Goal: Task Accomplishment & Management: Manage account settings

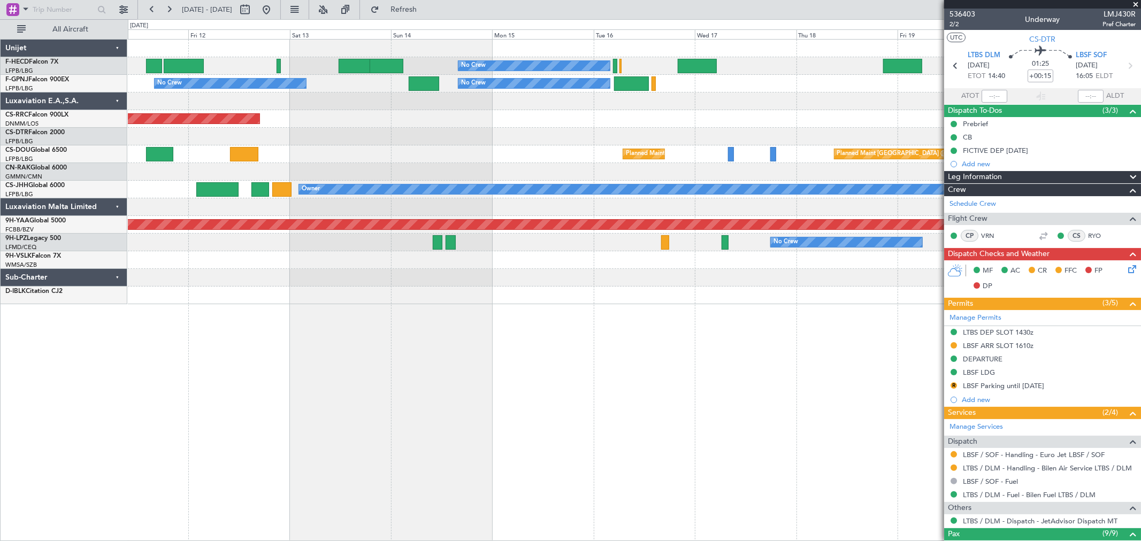
click at [377, 174] on div "No Crew No Crew Planned Maint [GEOGRAPHIC_DATA] ([GEOGRAPHIC_DATA]) No Crew No …" at bounding box center [634, 172] width 1013 height 265
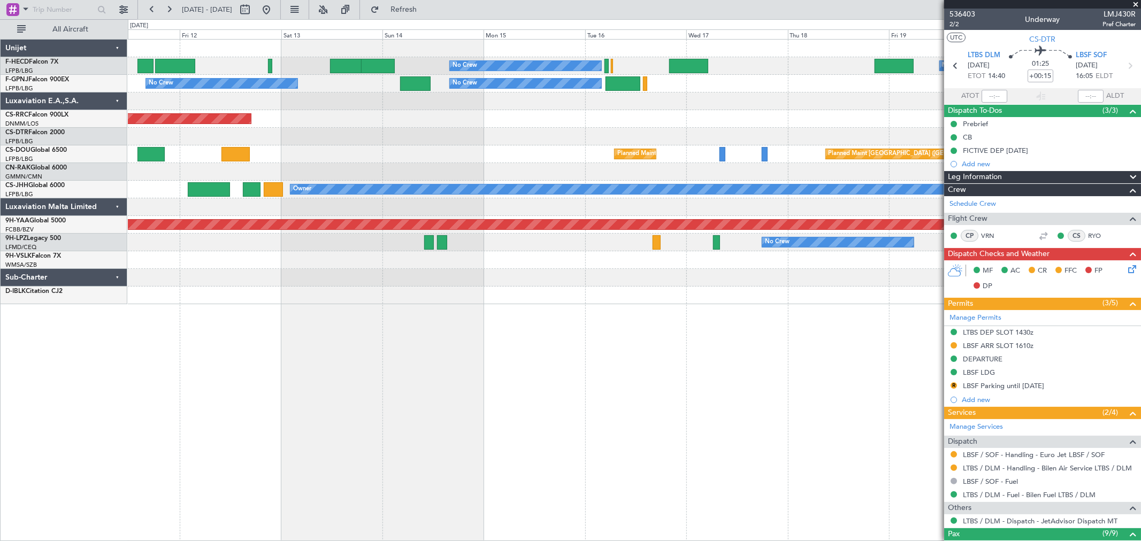
click at [526, 147] on div "Planned Maint Paris (Le Bourget) Planned Maint Paris (Le Bourget)" at bounding box center [634, 155] width 1013 height 18
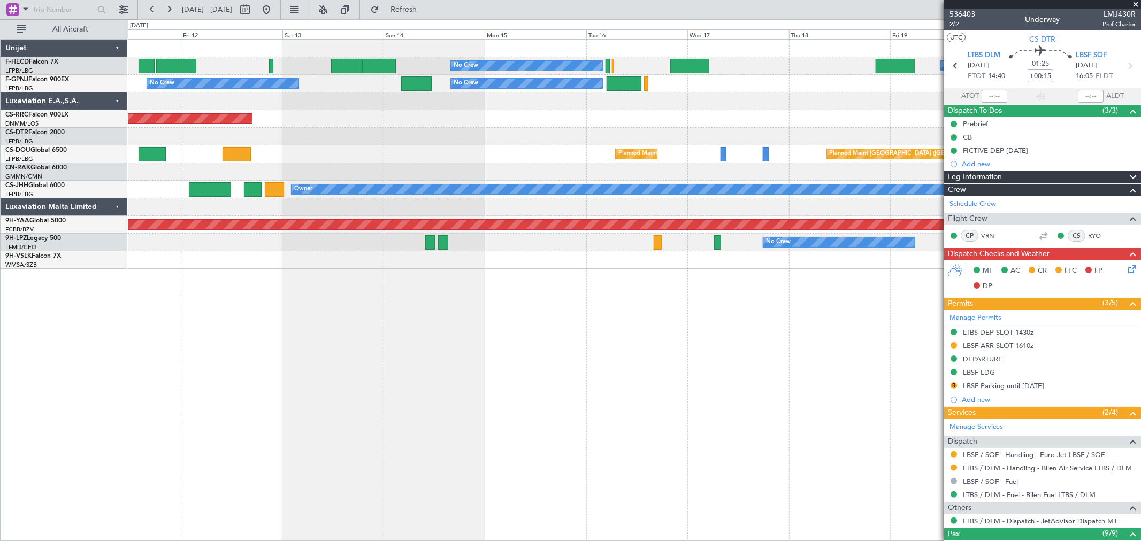
click at [200, 137] on div "No Crew No Crew Planned Maint Paris (Le Bourget) No Crew No Crew No Crew No Cre…" at bounding box center [634, 154] width 1013 height 229
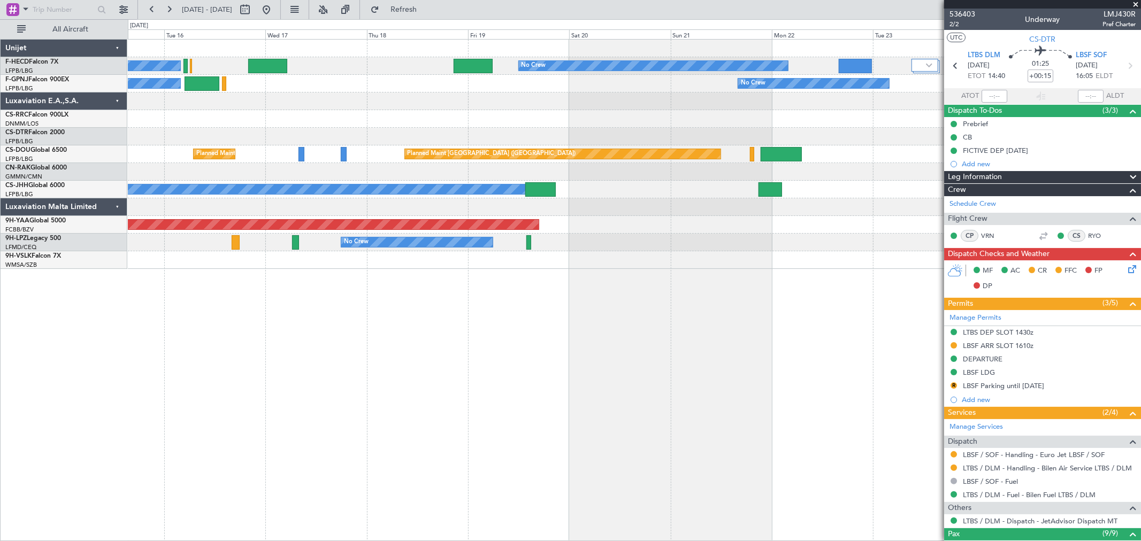
click at [217, 128] on div "No Crew No Crew No Crew No Crew No Crew No Crew Planned Maint Paris (Le Bourget…" at bounding box center [634, 154] width 1013 height 229
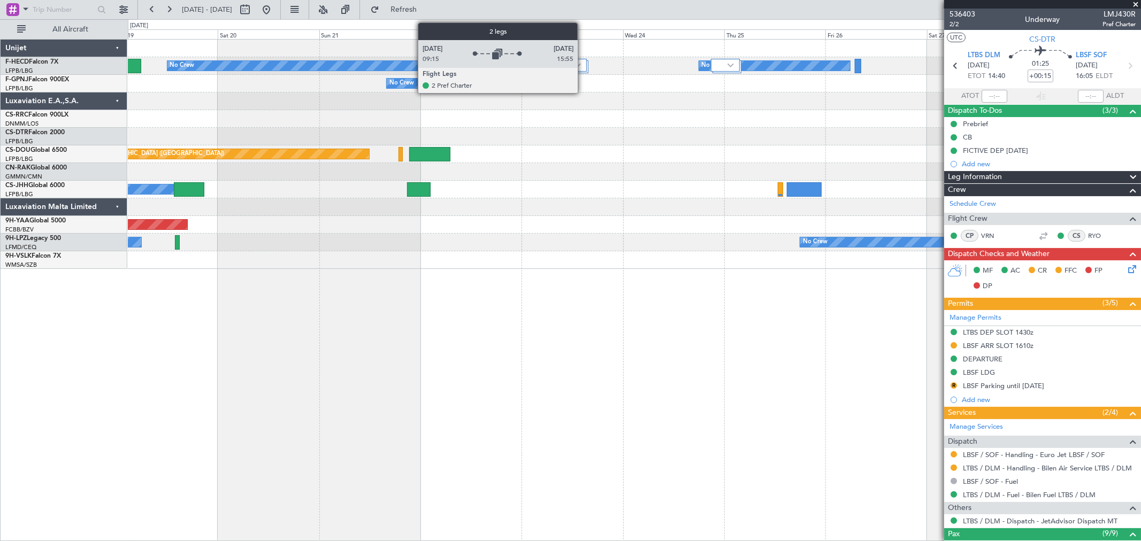
click at [582, 67] on div at bounding box center [573, 65] width 27 height 13
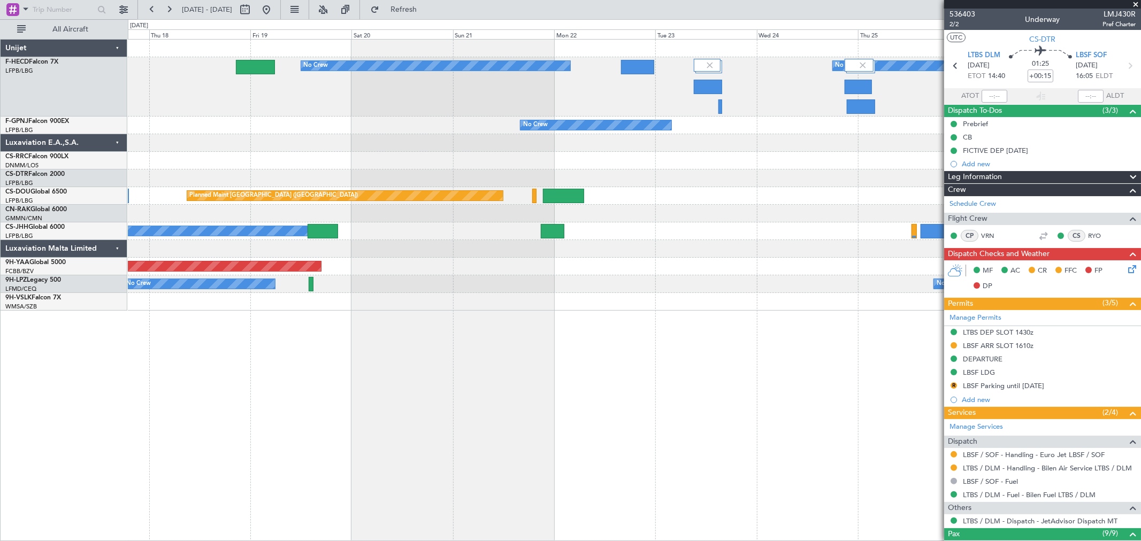
click at [705, 191] on div "No Crew No Crew No Crew No Crew No Crew Planned Maint Paris (Le Bourget) Planne…" at bounding box center [634, 175] width 1013 height 271
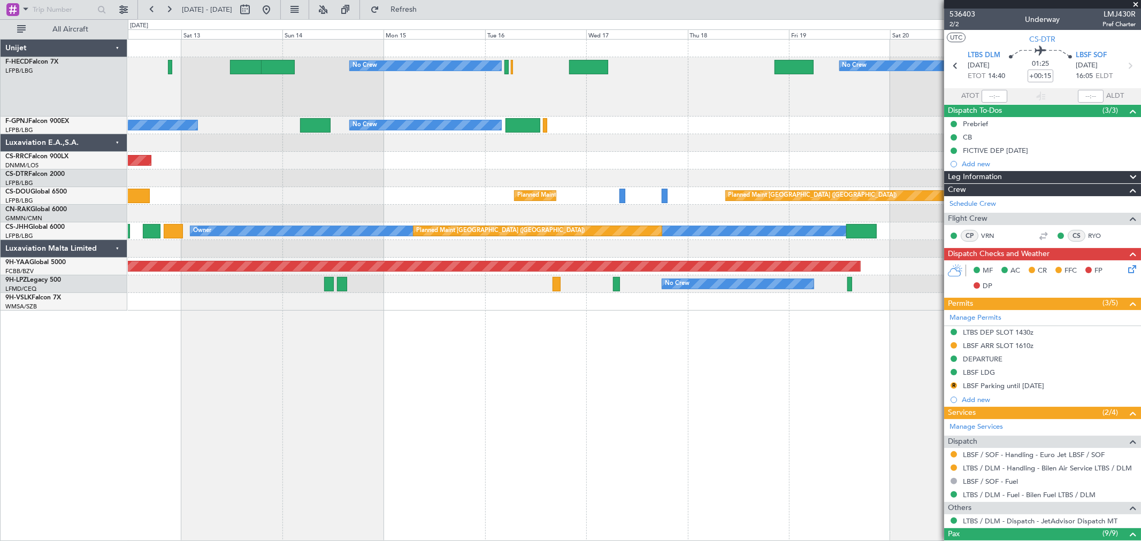
click at [671, 166] on div "No Crew No Crew No Crew No Crew No Crew No Crew No Crew Planned Maint Paris (Le…" at bounding box center [634, 175] width 1013 height 271
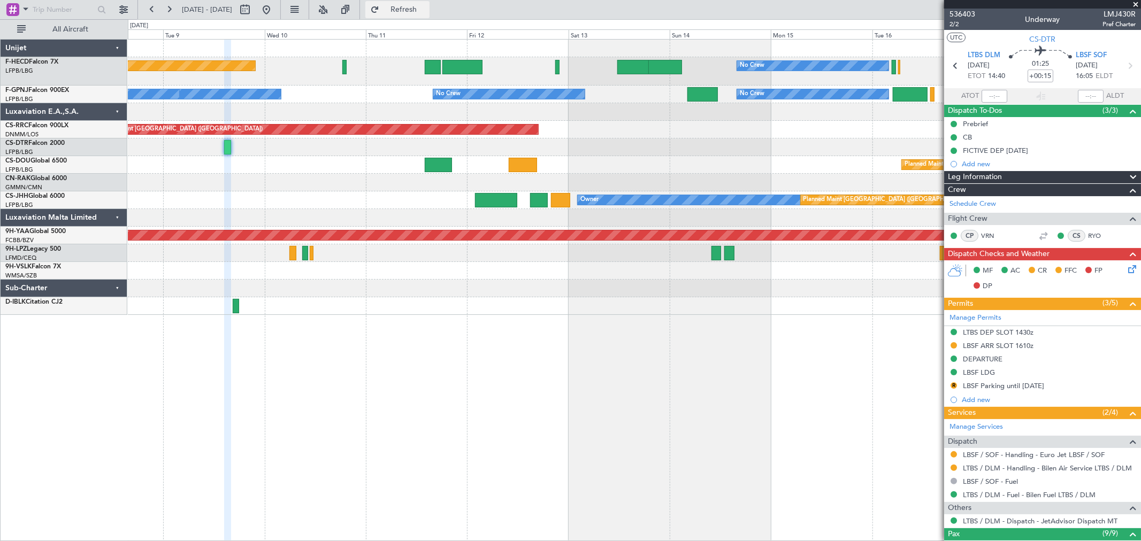
click at [426, 6] on span "Refresh" at bounding box center [403, 9] width 45 height 7
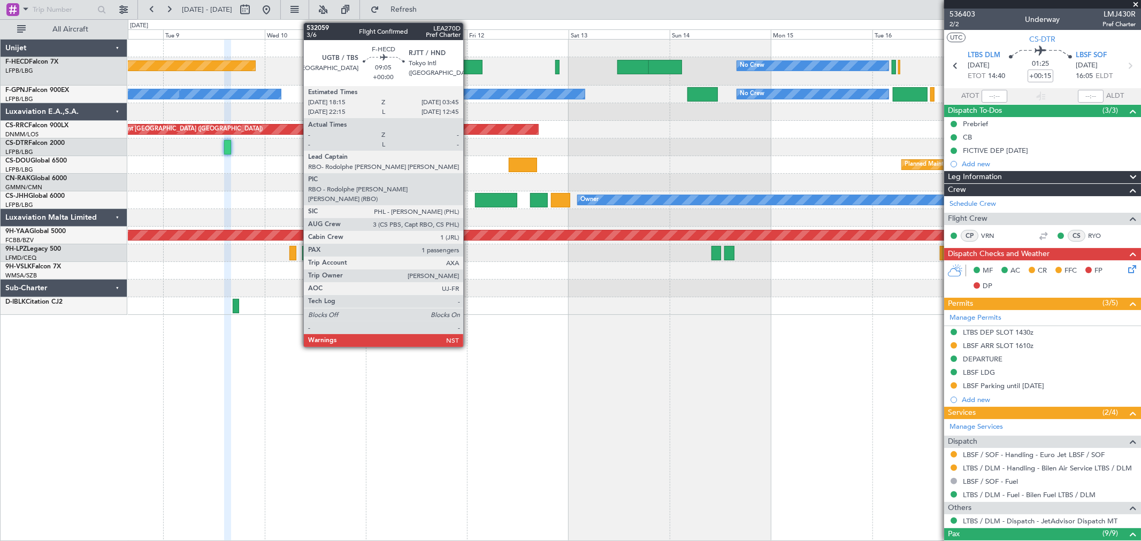
click at [469, 68] on div at bounding box center [462, 67] width 40 height 14
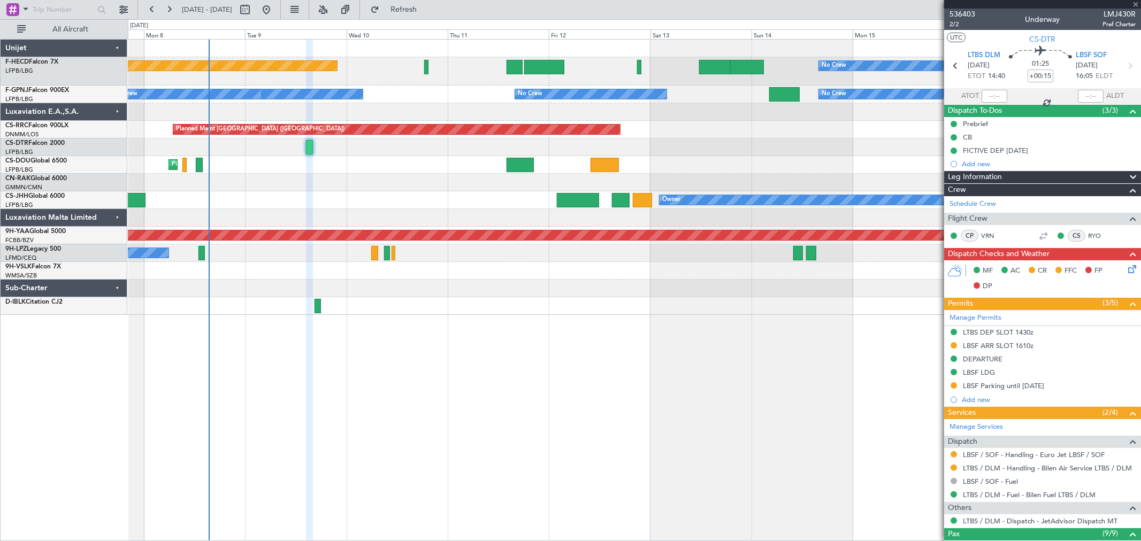
click at [768, 154] on div "No Crew Planned Maint Paris (Le Bourget) No Crew No Crew No Crew No Crew No Cre…" at bounding box center [634, 178] width 1013 height 276
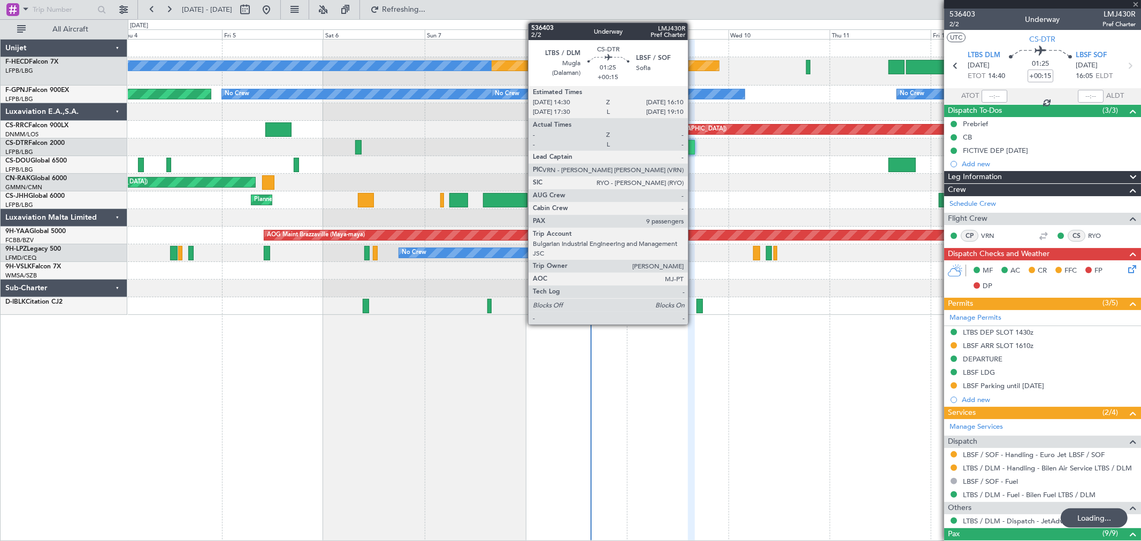
type input "1"
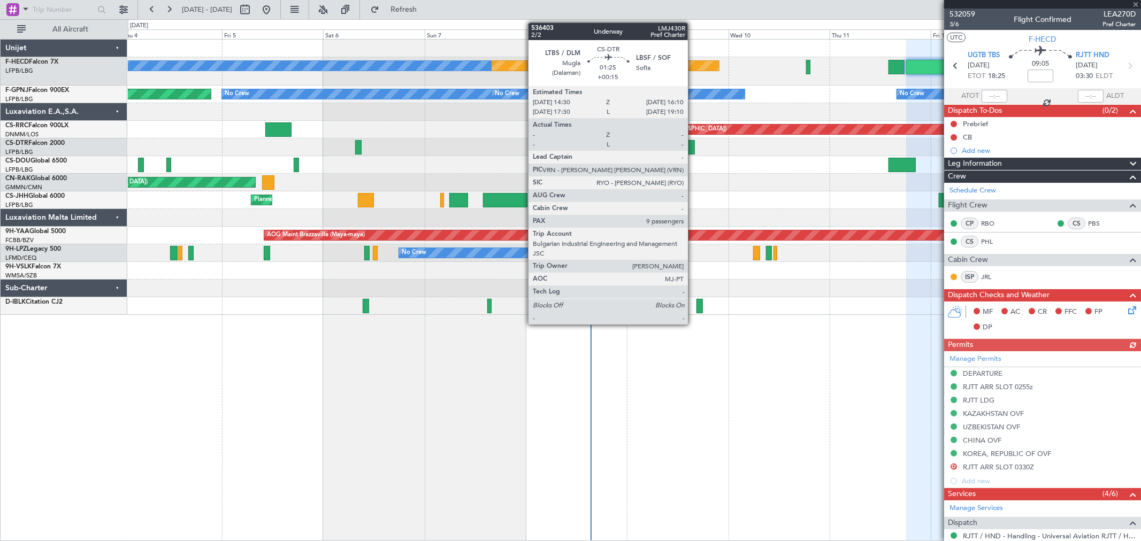
click at [693, 142] on div at bounding box center [691, 147] width 7 height 14
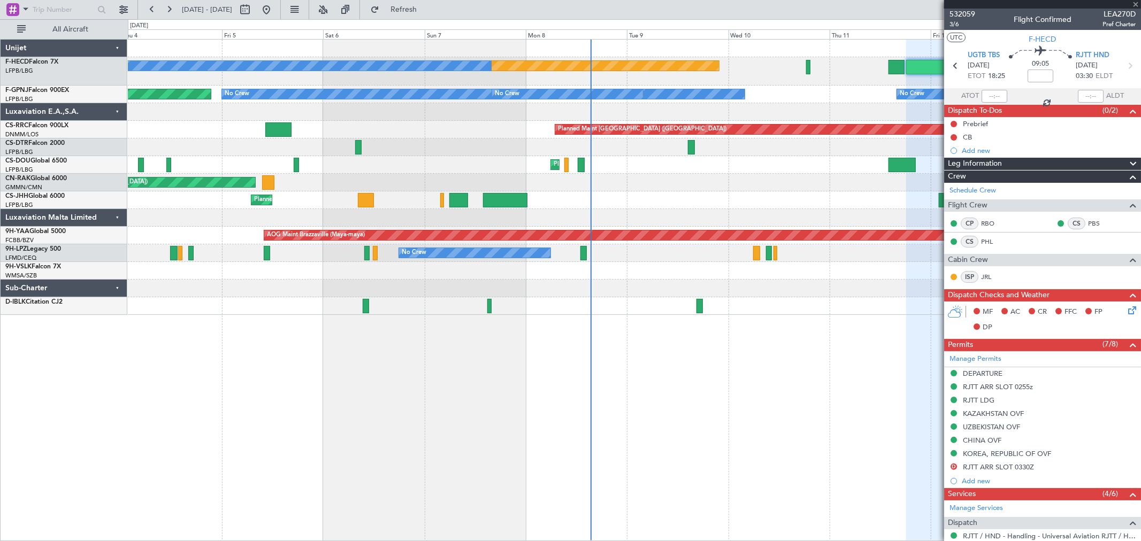
type input "+00:15"
type input "9"
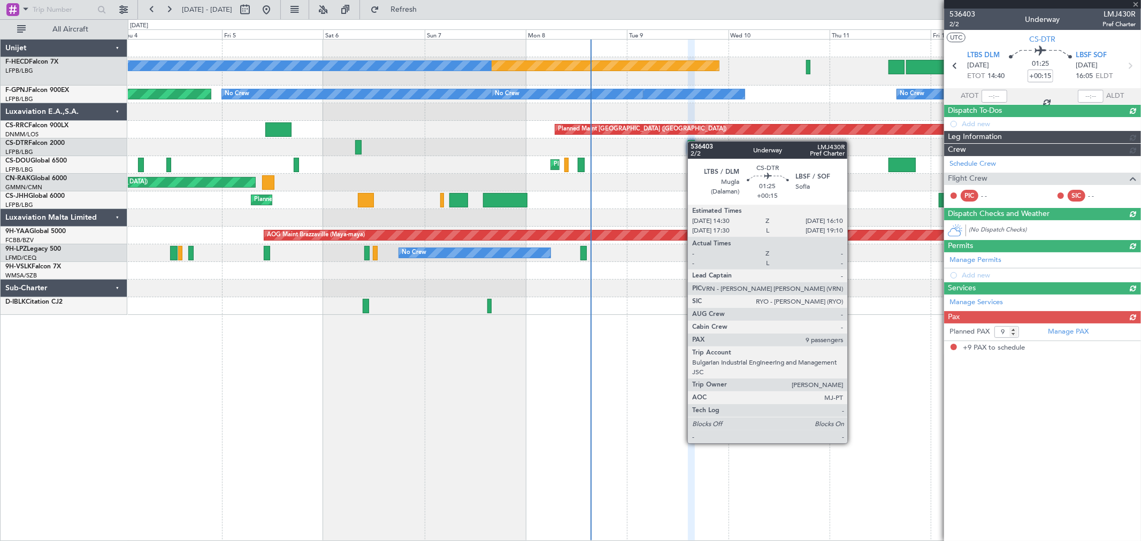
click at [693, 142] on div at bounding box center [691, 147] width 7 height 14
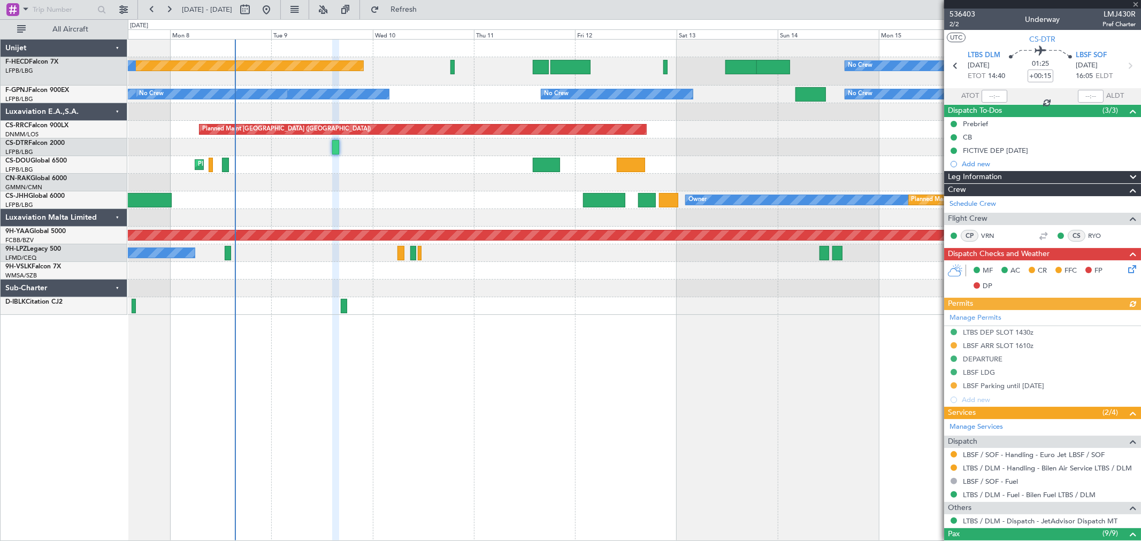
click at [457, 190] on div "Planned Maint Paris (Le Bourget) No Crew No Crew No Crew No Crew No Crew No Cre…" at bounding box center [634, 178] width 1013 height 276
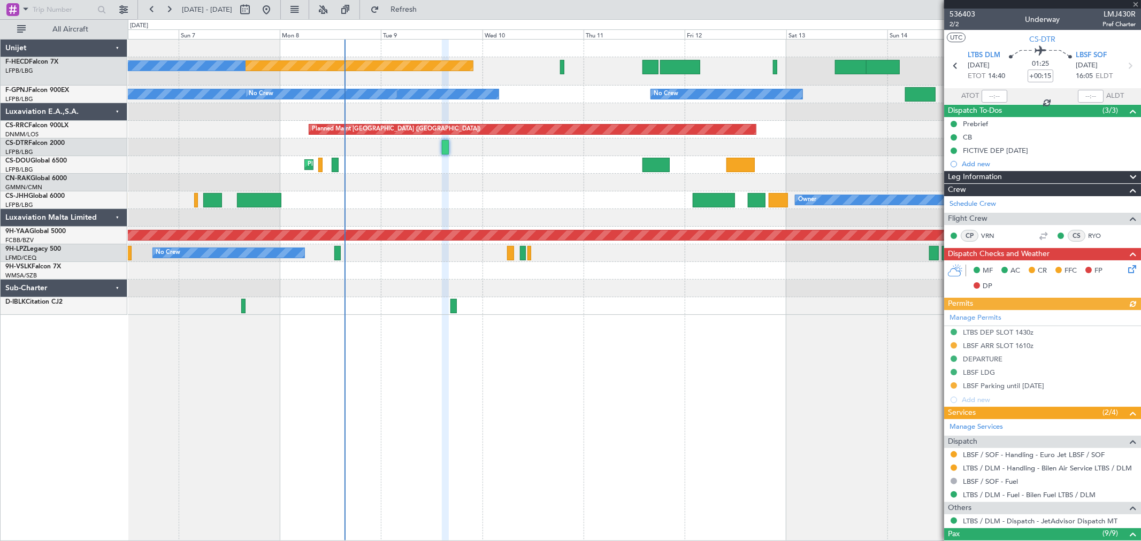
click at [609, 192] on div "Planned Maint [GEOGRAPHIC_DATA] ([GEOGRAPHIC_DATA]) No Crew No Crew No Crew No …" at bounding box center [634, 178] width 1013 height 276
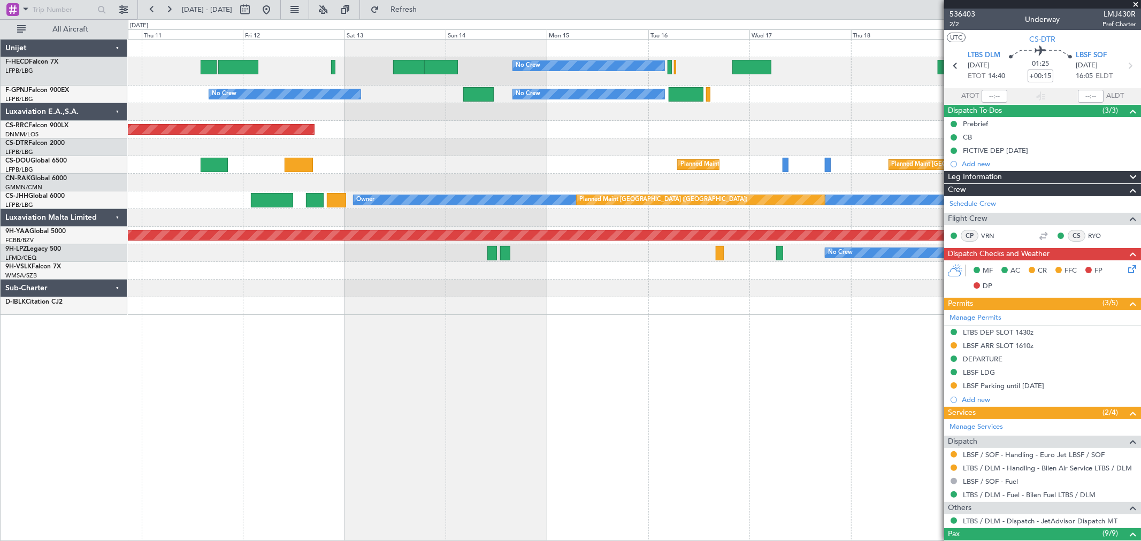
click at [263, 169] on div "No Crew No Crew Planned Maint Paris (Le Bourget) No Crew No Crew No Crew No Cre…" at bounding box center [634, 178] width 1013 height 276
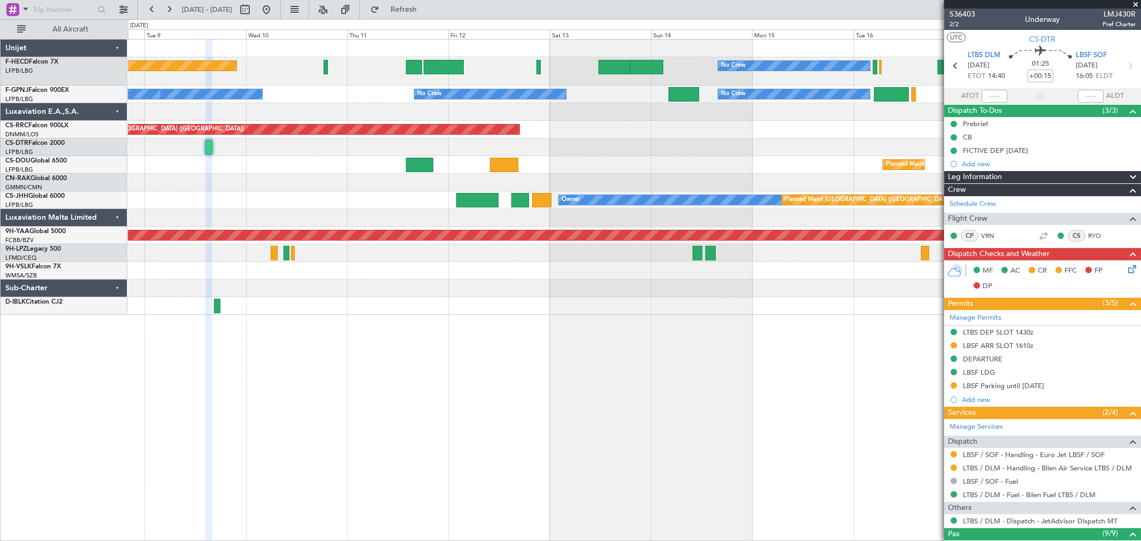
click at [501, 132] on div "No Crew Planned Maint Paris (Le Bourget) No Crew No Crew No Crew No Crew No Cre…" at bounding box center [634, 178] width 1013 height 276
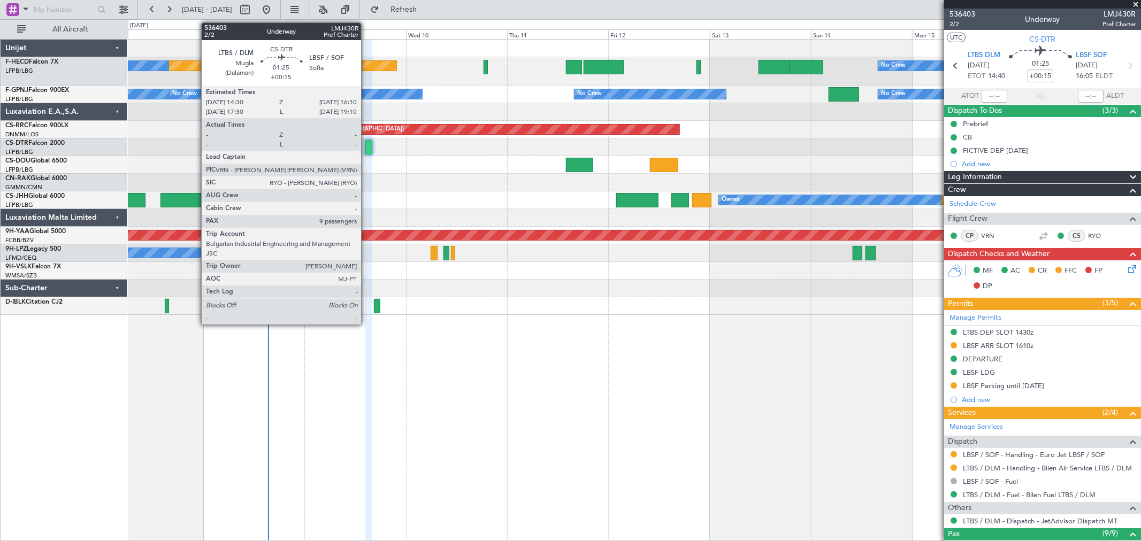
click at [366, 139] on div at bounding box center [634, 148] width 1013 height 18
click at [366, 142] on div at bounding box center [368, 147] width 7 height 14
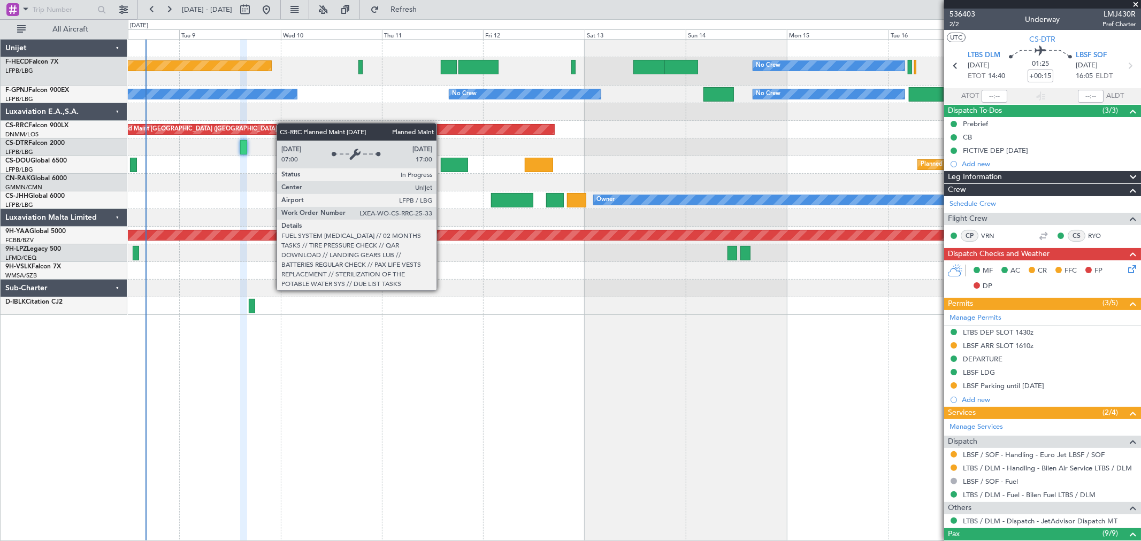
click at [182, 132] on div "Planned Maint Paris (Le Bourget) No Crew No Crew No Crew No Crew No Crew No Cre…" at bounding box center [634, 178] width 1013 height 276
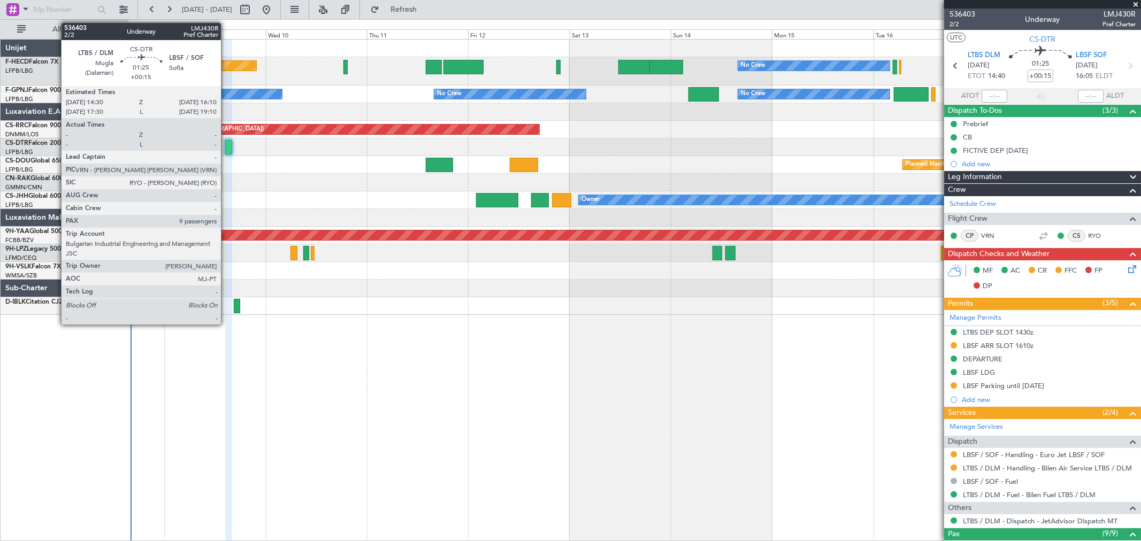
click at [226, 147] on div at bounding box center [228, 147] width 7 height 14
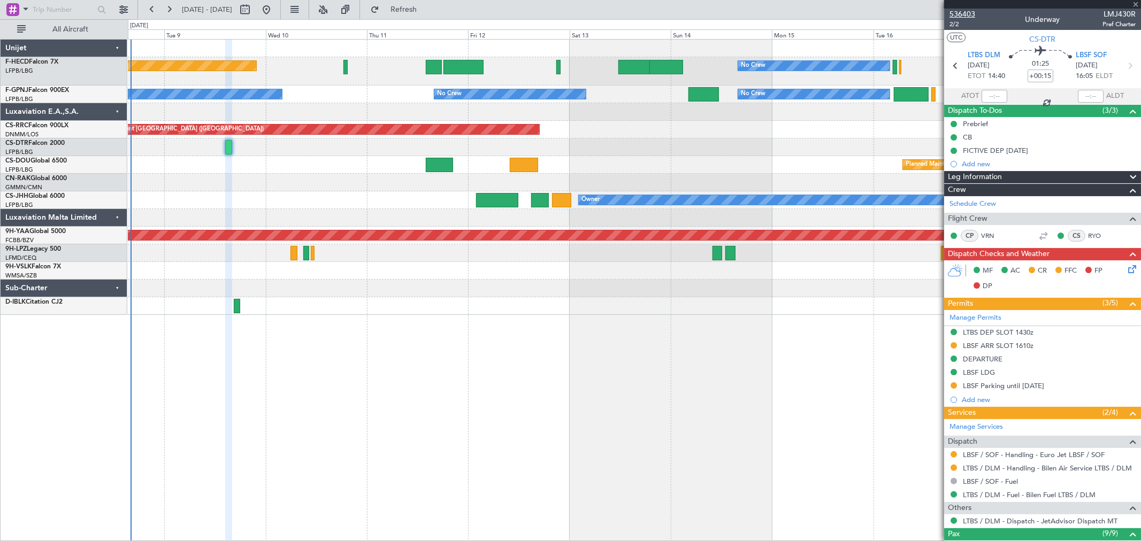
click at [952, 12] on span "536403" at bounding box center [963, 14] width 26 height 11
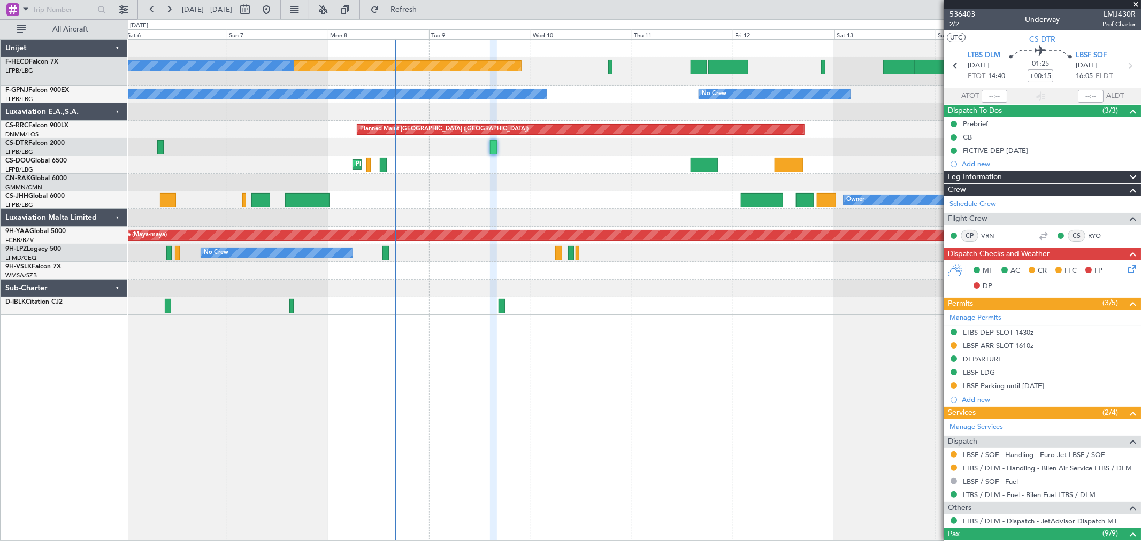
click at [664, 103] on div "Planned Maint Paris (Le Bourget) No Crew No Crew No Crew No Crew No Crew No Cre…" at bounding box center [634, 178] width 1013 height 276
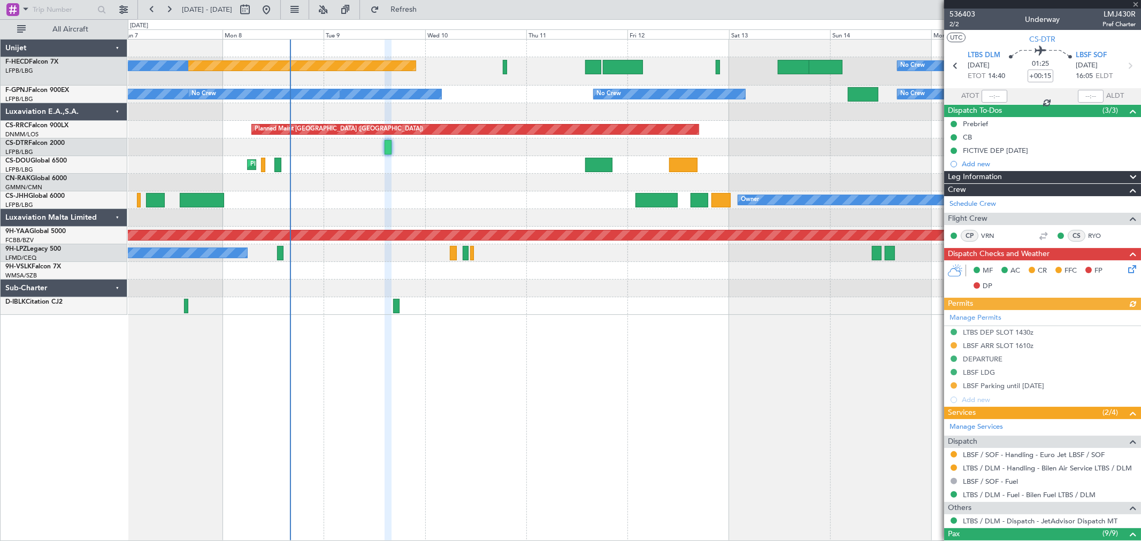
click at [381, 114] on div at bounding box center [634, 112] width 1013 height 18
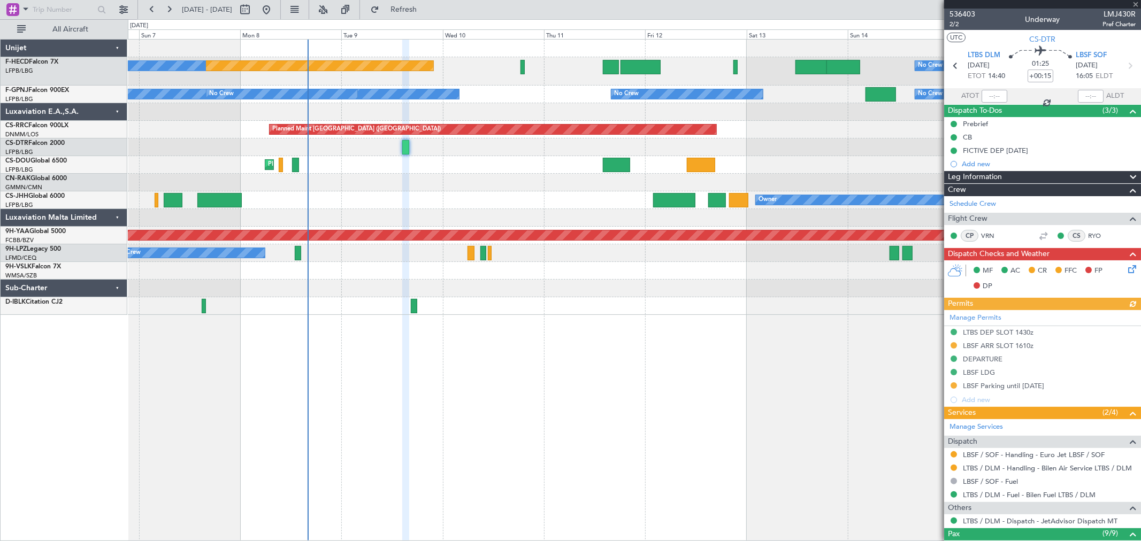
click at [410, 102] on div "Planned Maint [GEOGRAPHIC_DATA] ([GEOGRAPHIC_DATA]) No Crew No Crew No Crew No …" at bounding box center [634, 178] width 1013 height 276
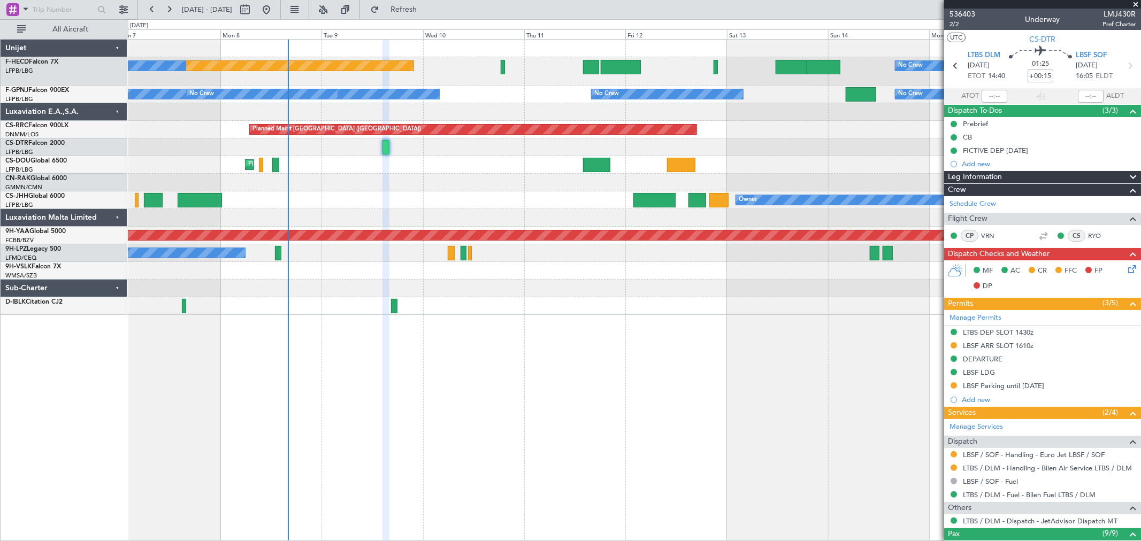
click at [414, 162] on div "Planned Maint Paris (Le Bourget) Planned Maint Paris (Le Bourget) Planned Maint…" at bounding box center [634, 165] width 1013 height 18
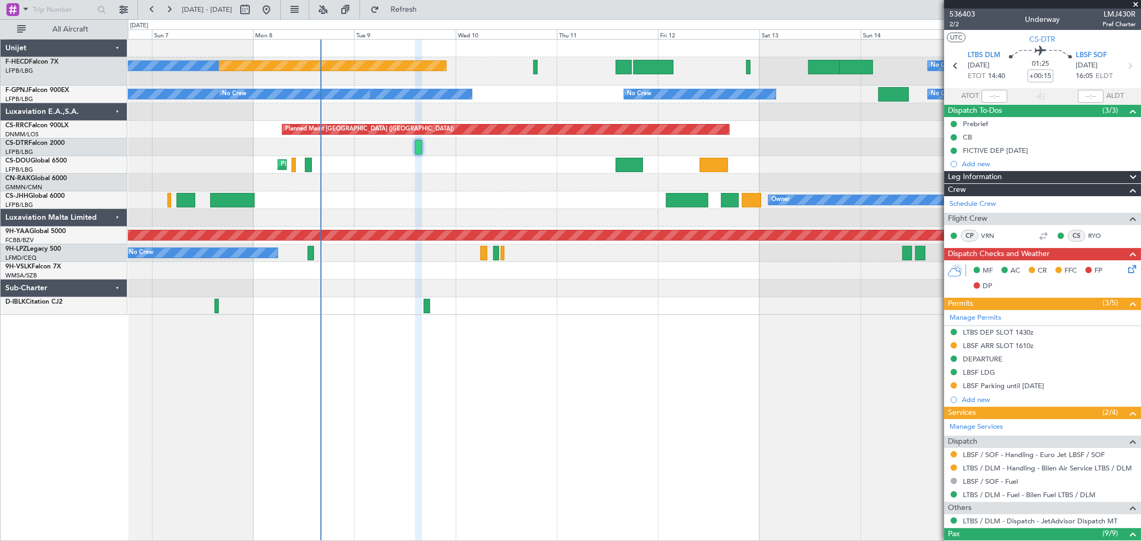
click at [418, 158] on div "Planned Maint Paris (Le Bourget) Planned Maint Paris (Le Bourget) Planned Maint…" at bounding box center [634, 165] width 1013 height 18
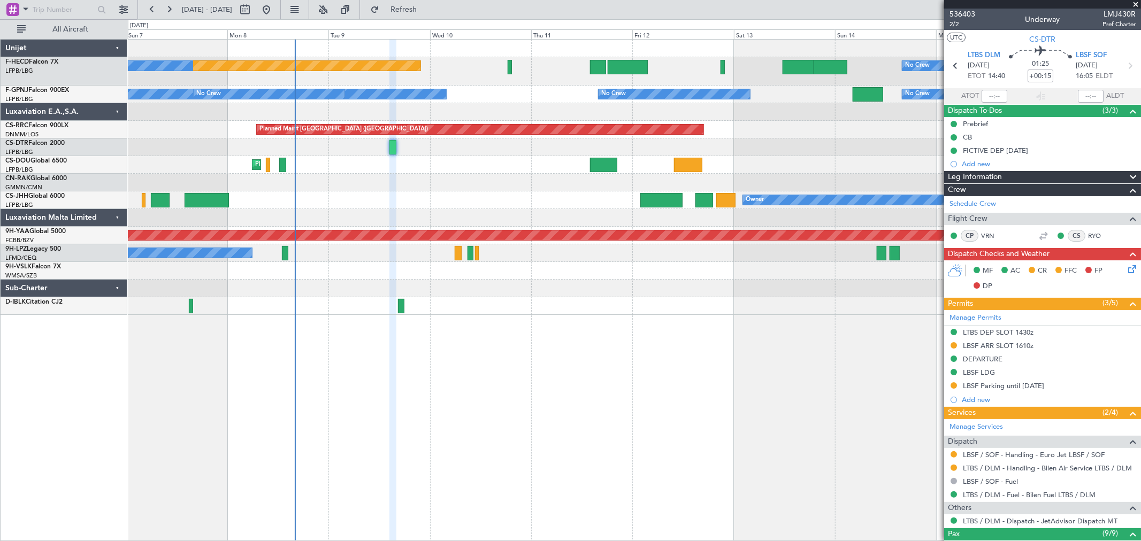
click at [357, 182] on div "Planned Maint Paris (Le Bourget) No Crew No Crew No Crew No Crew No Crew No Cre…" at bounding box center [634, 178] width 1013 height 276
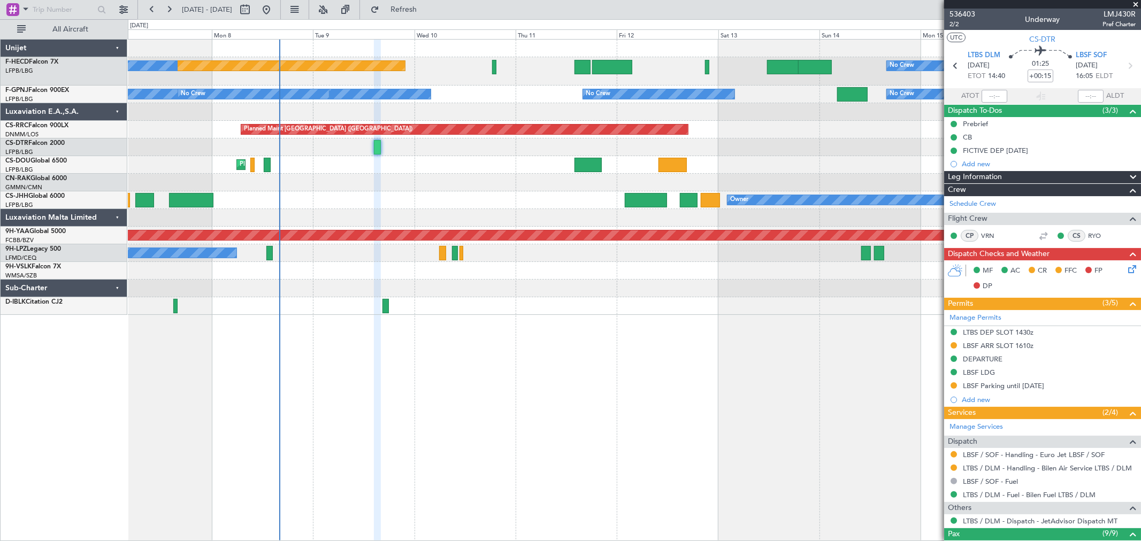
click at [422, 169] on div "Planned Maint Paris (Le Bourget) No Crew No Crew No Crew No Crew No Crew No Cre…" at bounding box center [634, 178] width 1013 height 276
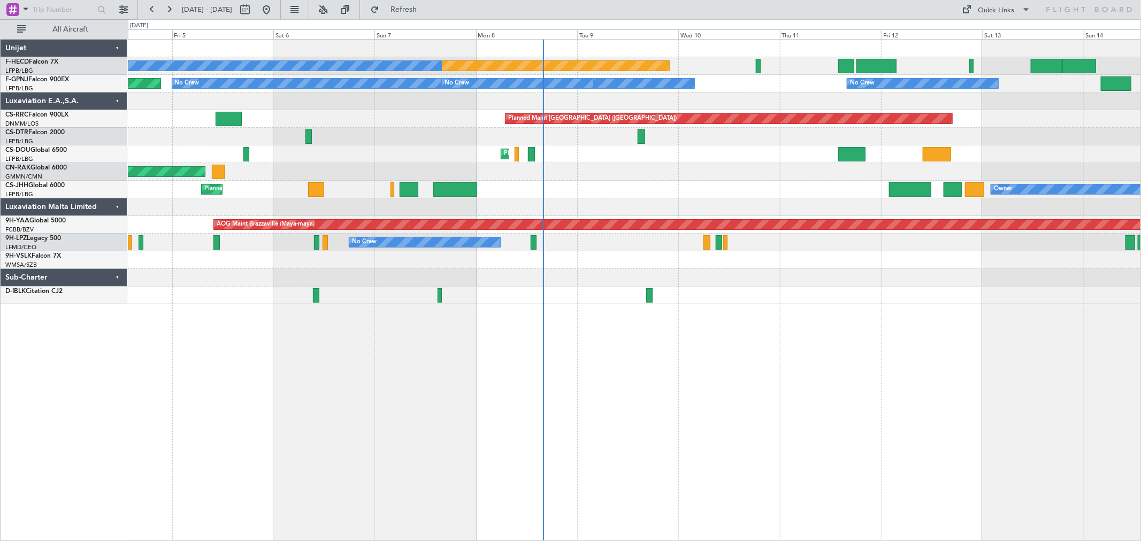
click at [405, 128] on div "Planned Maint [GEOGRAPHIC_DATA] ([GEOGRAPHIC_DATA]) No Crew No Crew No Crew No …" at bounding box center [634, 172] width 1013 height 265
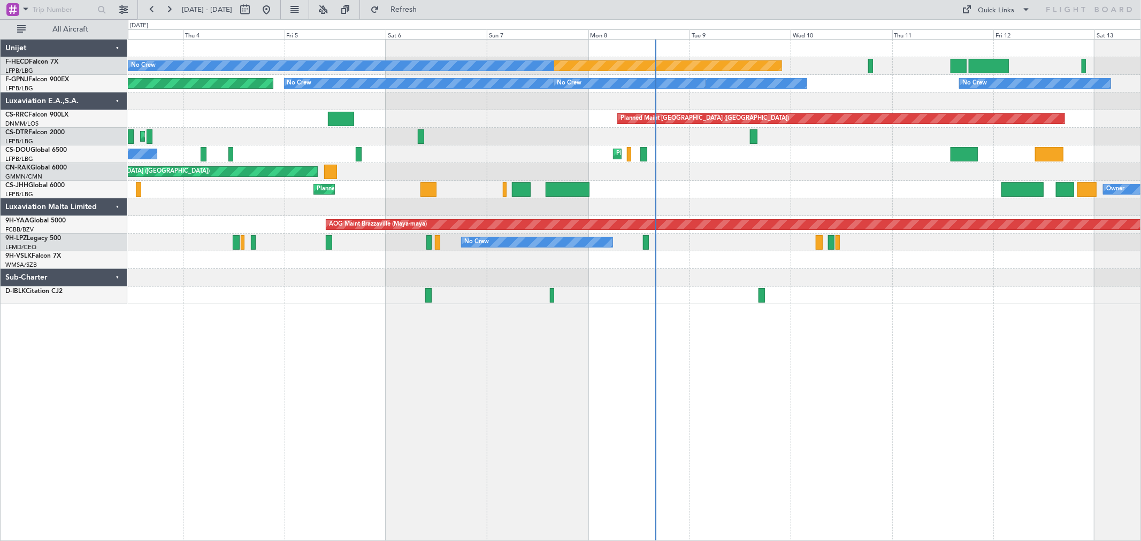
click at [167, 103] on div "Planned Maint [GEOGRAPHIC_DATA] ([GEOGRAPHIC_DATA]) No Crew No Crew No Crew No …" at bounding box center [634, 172] width 1013 height 265
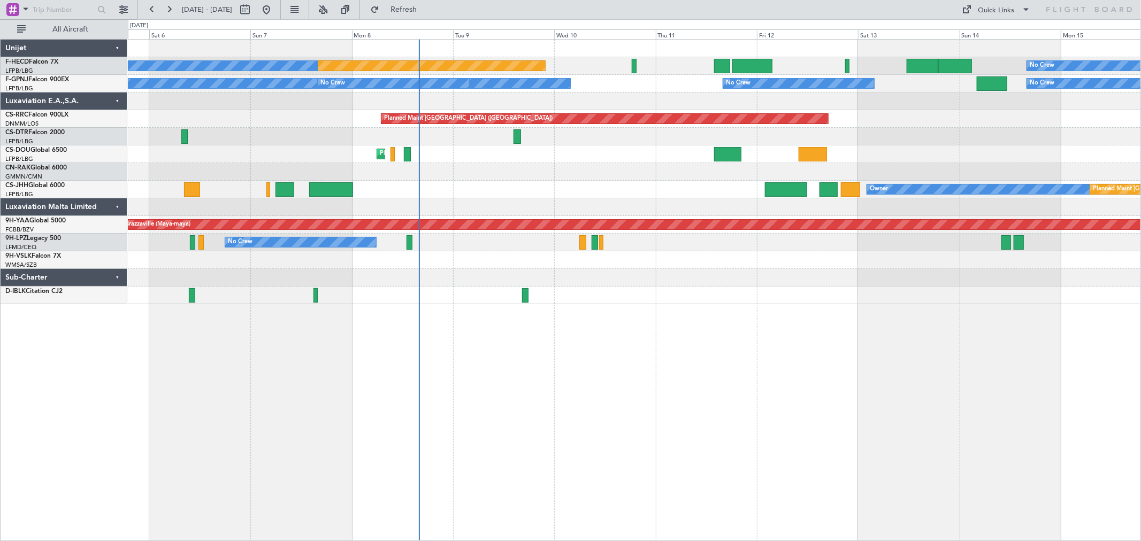
click at [551, 81] on div "Planned Maint [GEOGRAPHIC_DATA] ([GEOGRAPHIC_DATA]) No Crew No Crew No Crew No …" at bounding box center [634, 172] width 1013 height 265
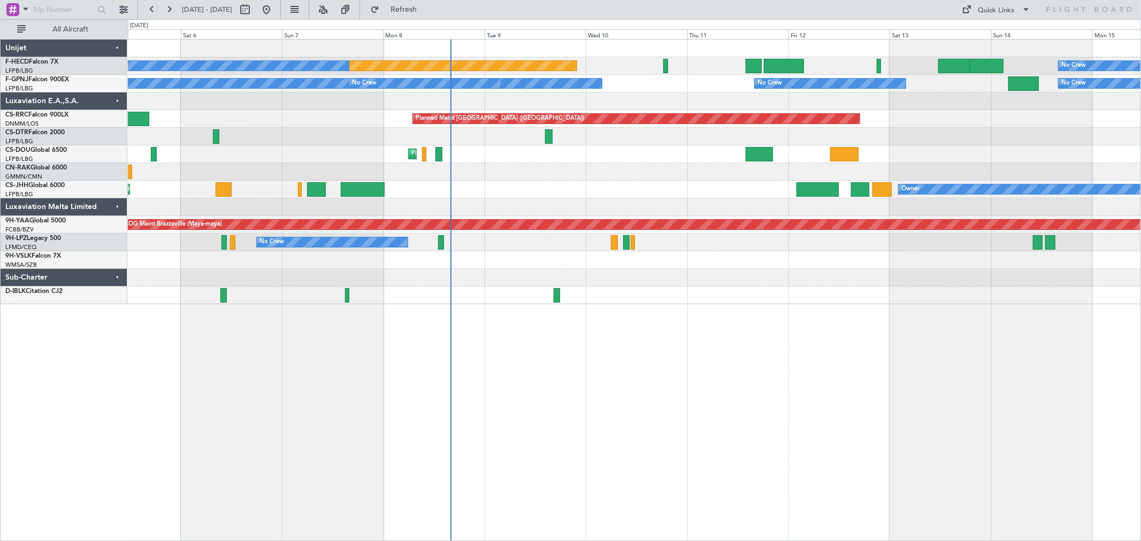
click at [430, 108] on div "No Crew Planned Maint [GEOGRAPHIC_DATA] ([GEOGRAPHIC_DATA]) No Crew No Crew No …" at bounding box center [634, 172] width 1013 height 265
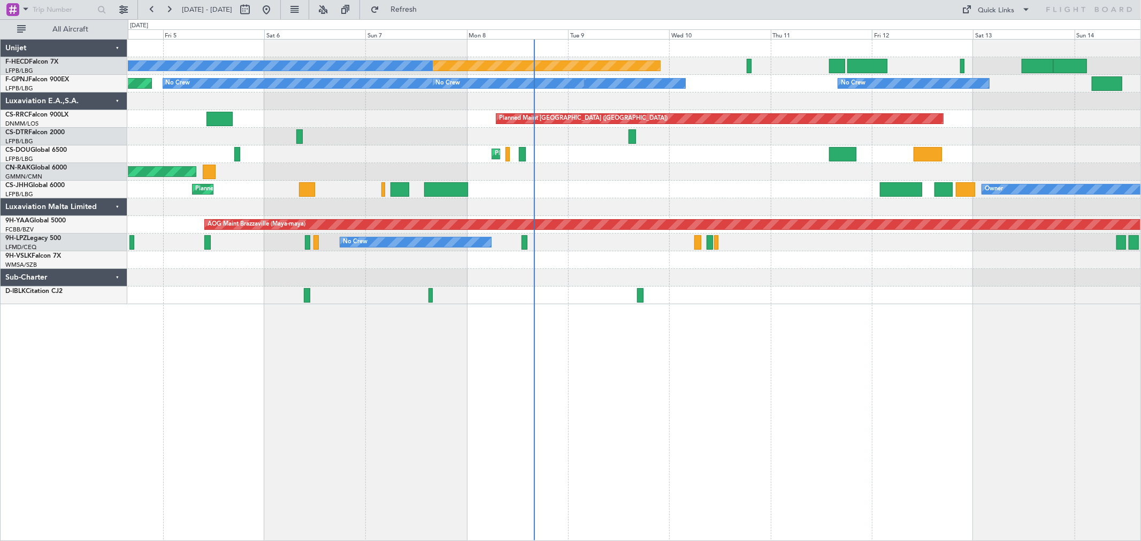
click at [500, 111] on div "Planned Maint [GEOGRAPHIC_DATA] ([GEOGRAPHIC_DATA])" at bounding box center [634, 119] width 1013 height 18
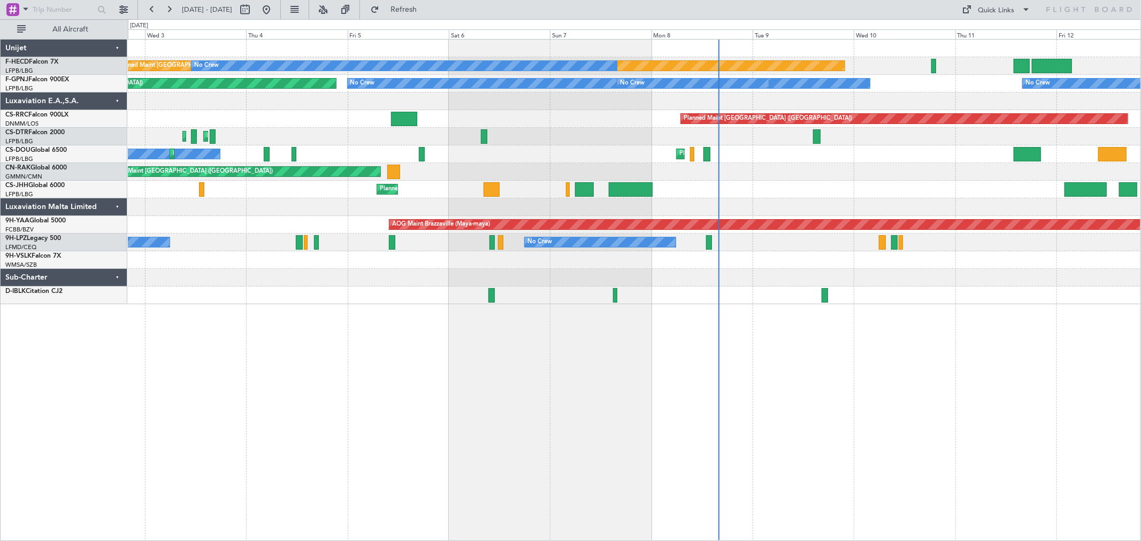
click at [556, 104] on div "Planned Maint [GEOGRAPHIC_DATA] ([GEOGRAPHIC_DATA]) No Crew No Crew No Crew No …" at bounding box center [634, 172] width 1013 height 265
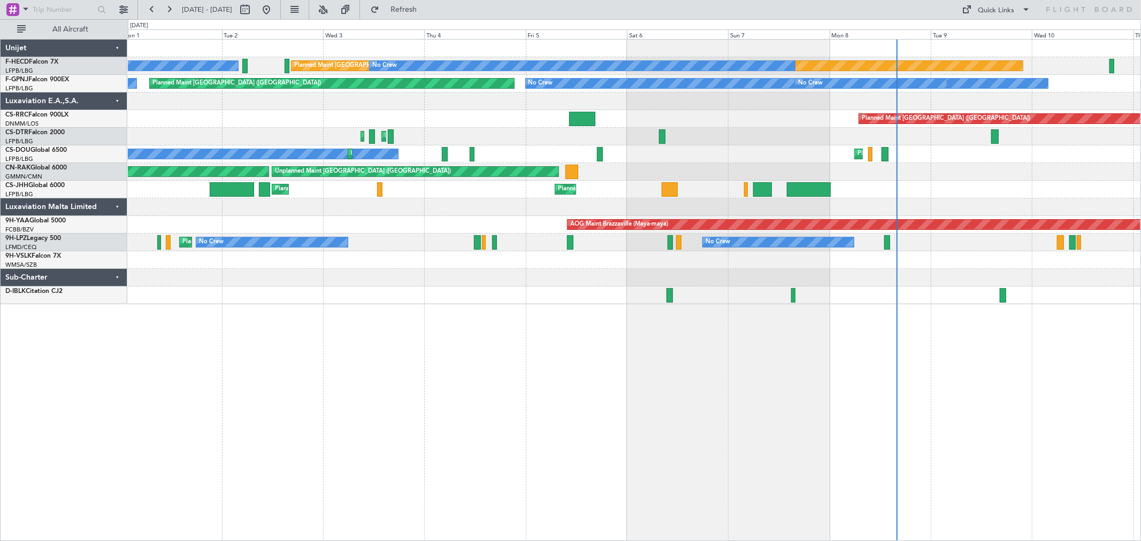
click at [554, 102] on div at bounding box center [634, 102] width 1013 height 18
click at [452, 105] on div at bounding box center [634, 102] width 1013 height 18
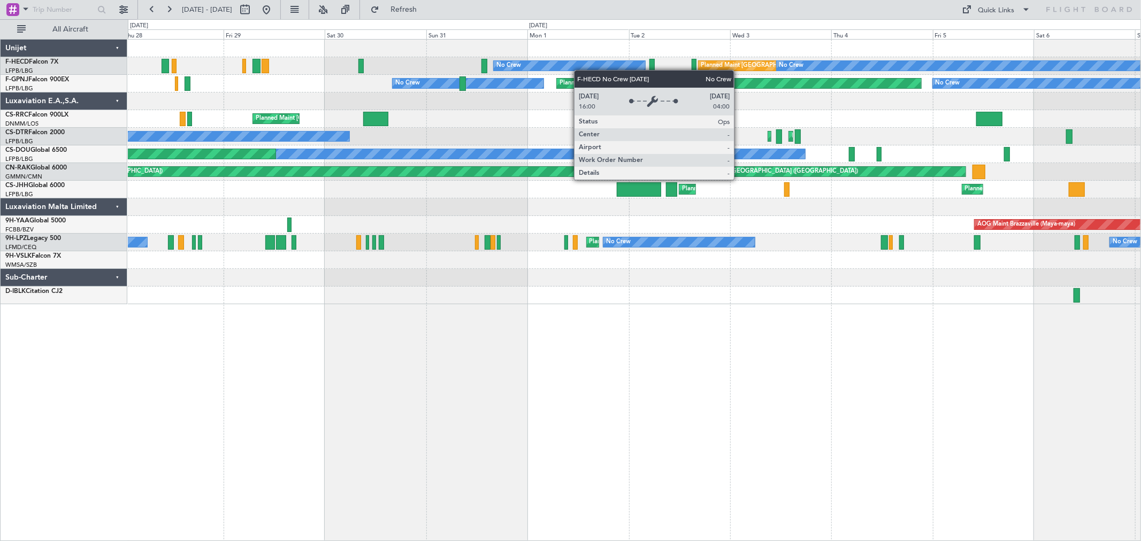
click at [631, 68] on div "Planned Maint [GEOGRAPHIC_DATA] ([GEOGRAPHIC_DATA]) No Crew No Crew No Crew No …" at bounding box center [634, 172] width 1013 height 265
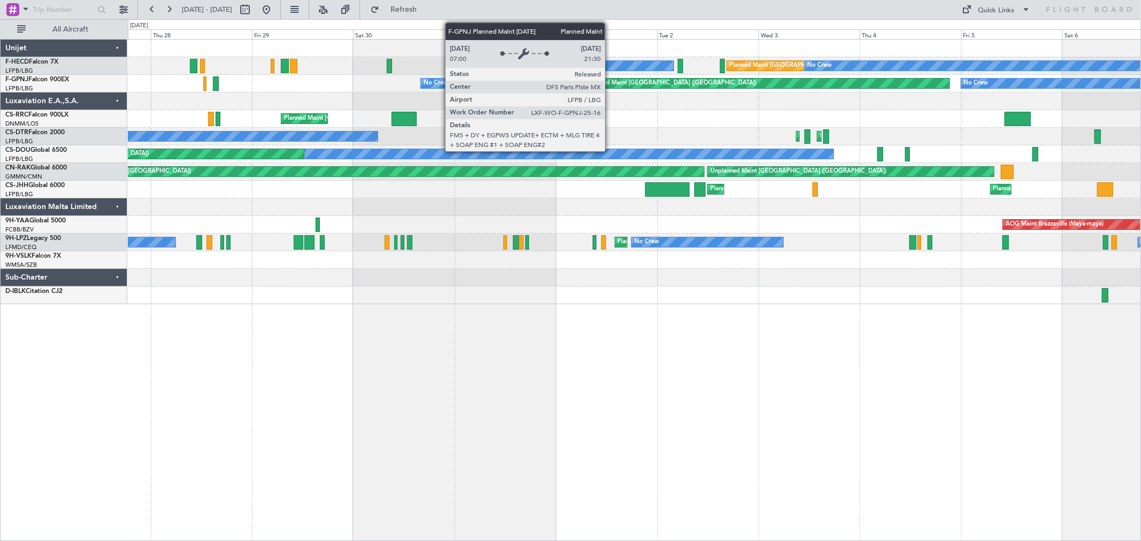
click at [339, 118] on div "Planned Maint [GEOGRAPHIC_DATA] ([GEOGRAPHIC_DATA]) No Crew No Crew No Crew No …" at bounding box center [634, 172] width 1013 height 265
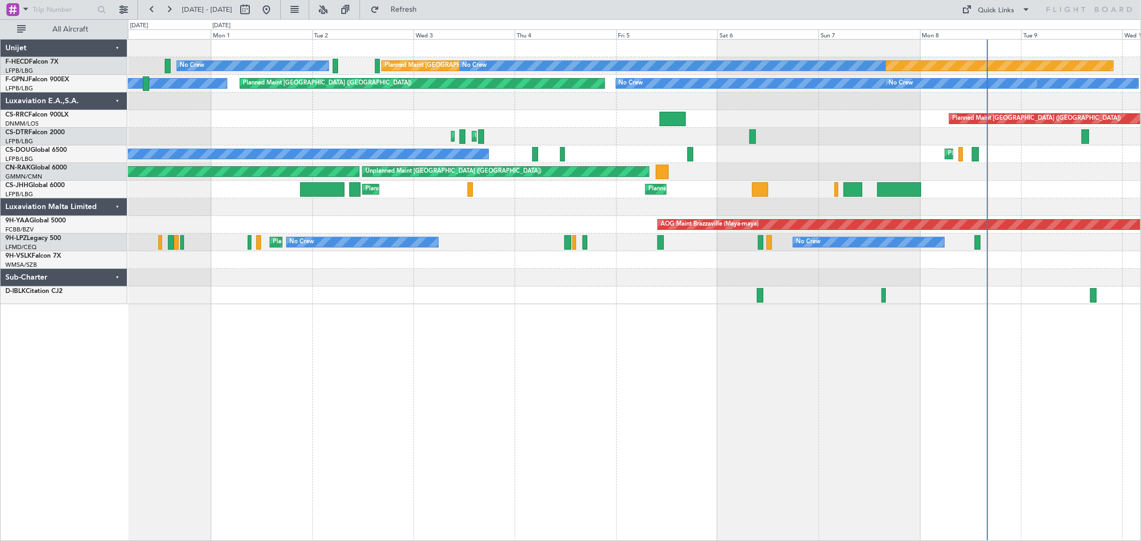
click at [306, 148] on div "Planned Maint [GEOGRAPHIC_DATA] ([GEOGRAPHIC_DATA]) No Crew No Crew No Crew Pla…" at bounding box center [634, 172] width 1013 height 265
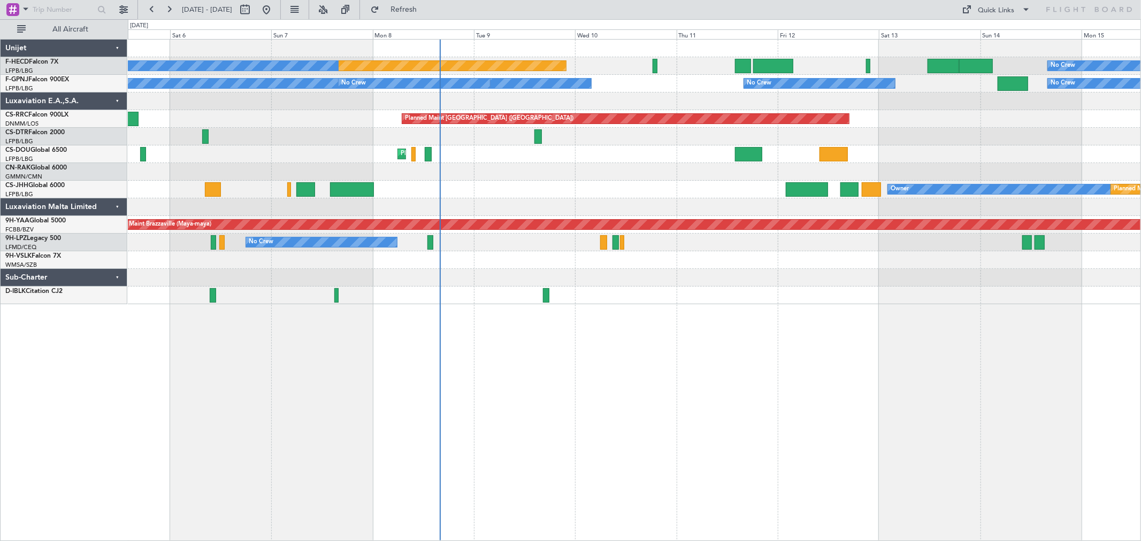
click at [426, 136] on div "Planned Maint [GEOGRAPHIC_DATA] ([GEOGRAPHIC_DATA]) No Crew No Crew No Crew No …" at bounding box center [634, 172] width 1013 height 265
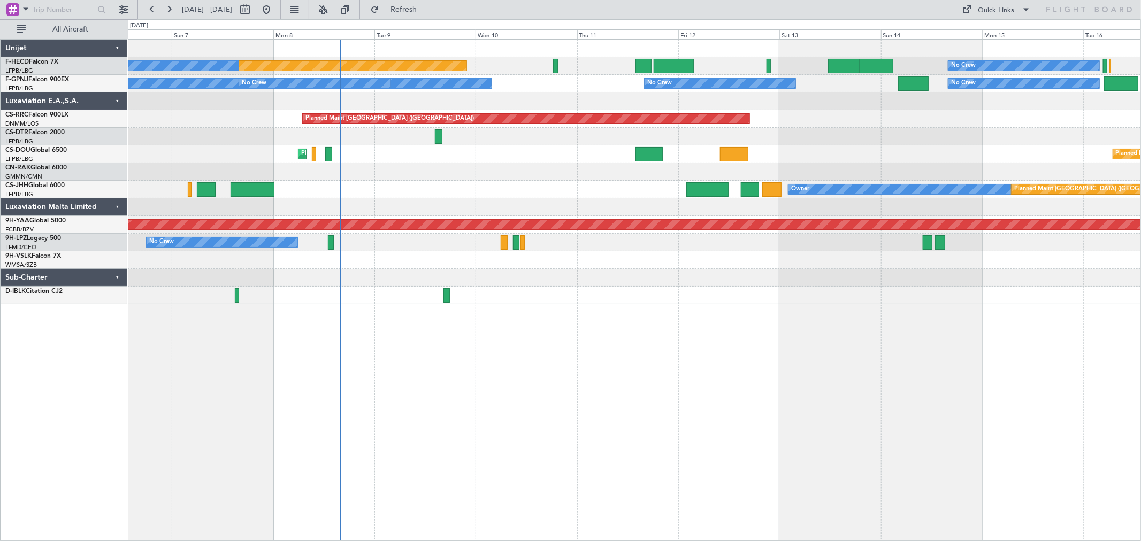
click at [305, 166] on div "Planned Maint [GEOGRAPHIC_DATA] ([GEOGRAPHIC_DATA]) No Crew No Crew No Crew No …" at bounding box center [634, 172] width 1013 height 265
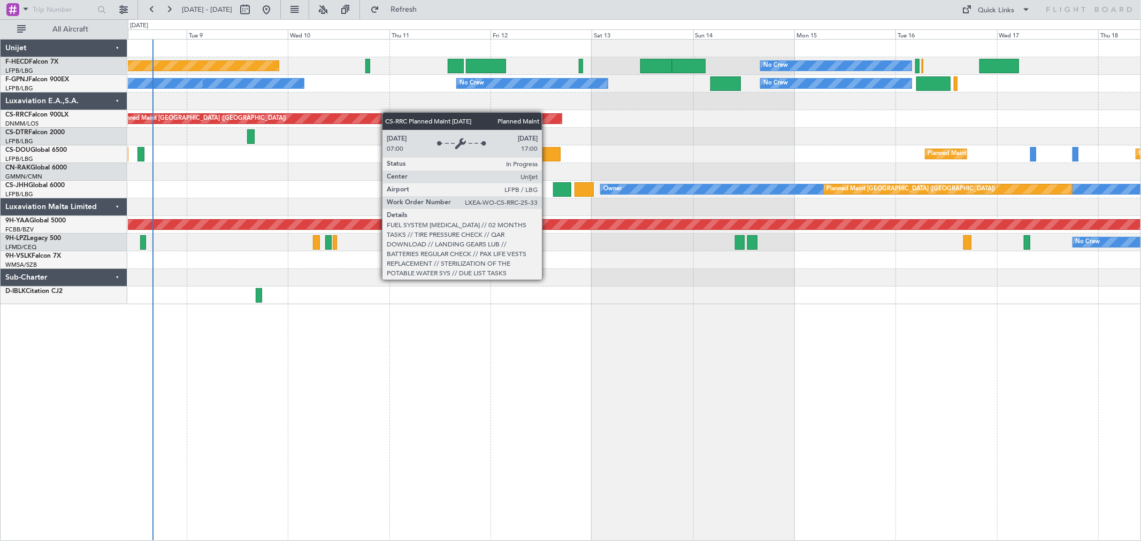
click at [325, 116] on div "Planned Maint [GEOGRAPHIC_DATA] ([GEOGRAPHIC_DATA]) No Crew No Crew No Crew No …" at bounding box center [634, 172] width 1013 height 265
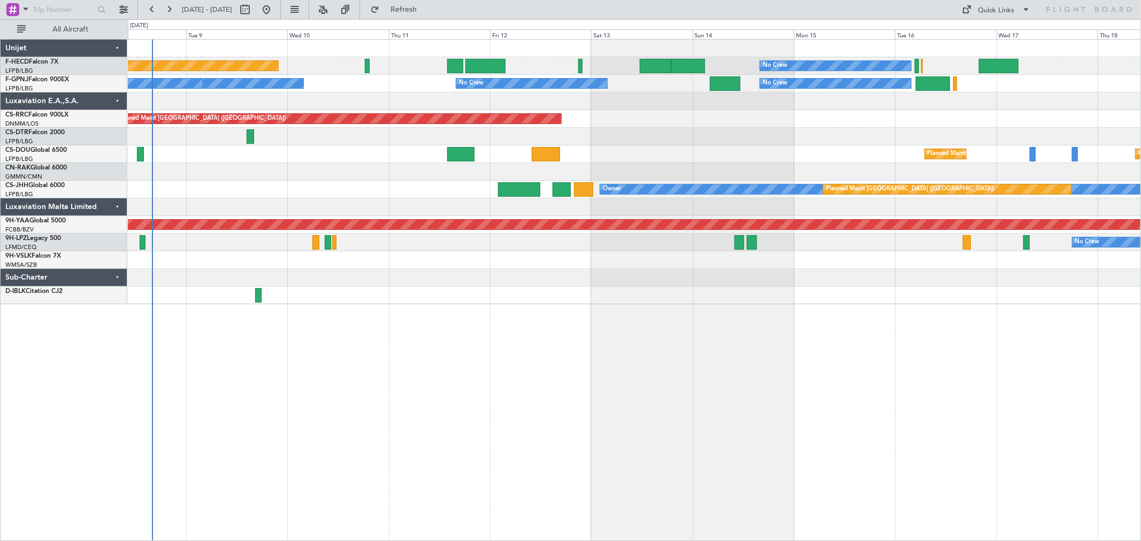
click at [293, 117] on div "Planned Maint [GEOGRAPHIC_DATA] ([GEOGRAPHIC_DATA]) No Crew No Crew No Crew No …" at bounding box center [634, 172] width 1013 height 265
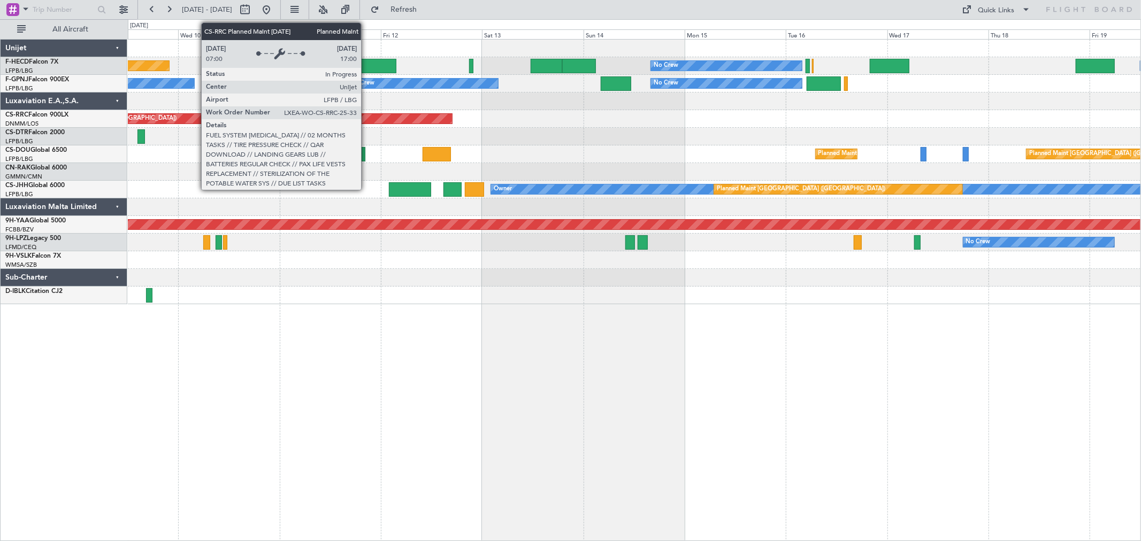
click at [475, 108] on div "Planned Maint [GEOGRAPHIC_DATA] ([GEOGRAPHIC_DATA]) No Crew No Crew No Crew No …" at bounding box center [634, 172] width 1013 height 265
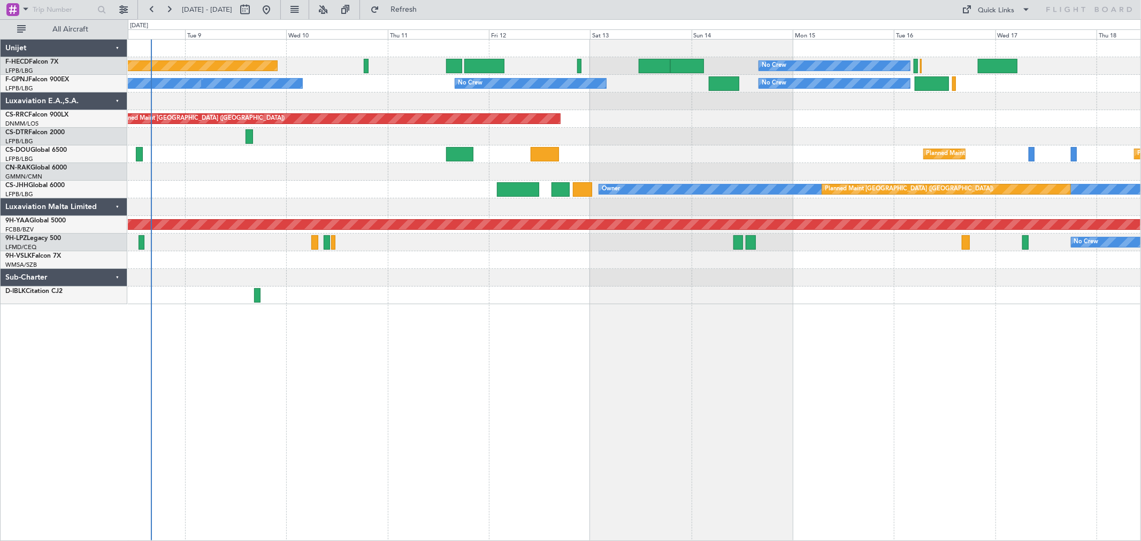
click at [403, 99] on div at bounding box center [634, 102] width 1013 height 18
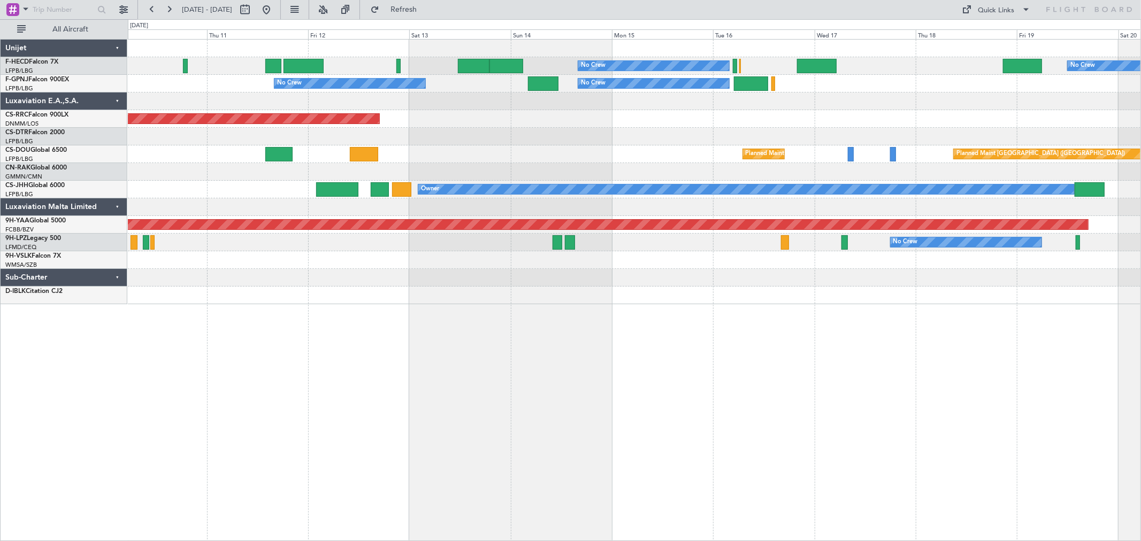
click at [445, 164] on div "No Crew No Crew Planned Maint [GEOGRAPHIC_DATA] ([GEOGRAPHIC_DATA]) No Crew No …" at bounding box center [634, 172] width 1013 height 265
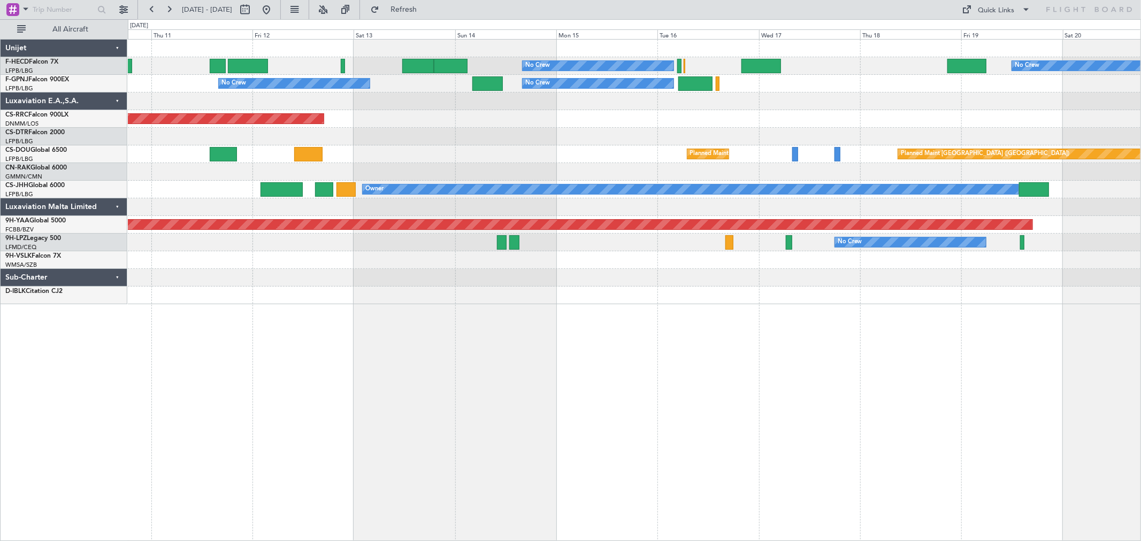
click at [469, 147] on div "No Crew No Crew Planned Maint [GEOGRAPHIC_DATA] ([GEOGRAPHIC_DATA]) No Crew No …" at bounding box center [634, 172] width 1013 height 265
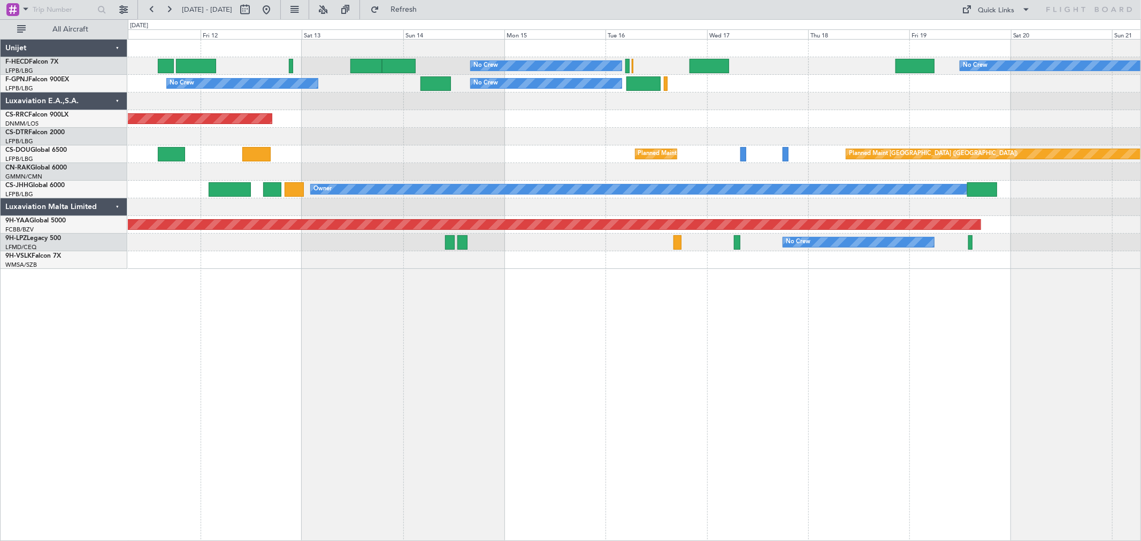
click at [628, 135] on div at bounding box center [634, 137] width 1013 height 18
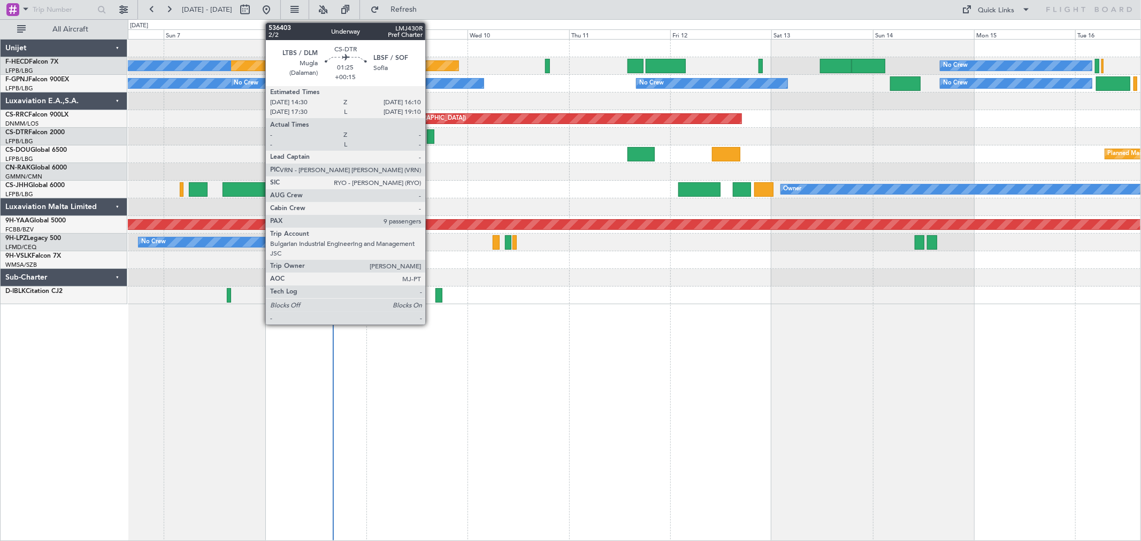
click at [431, 134] on div at bounding box center [430, 136] width 7 height 14
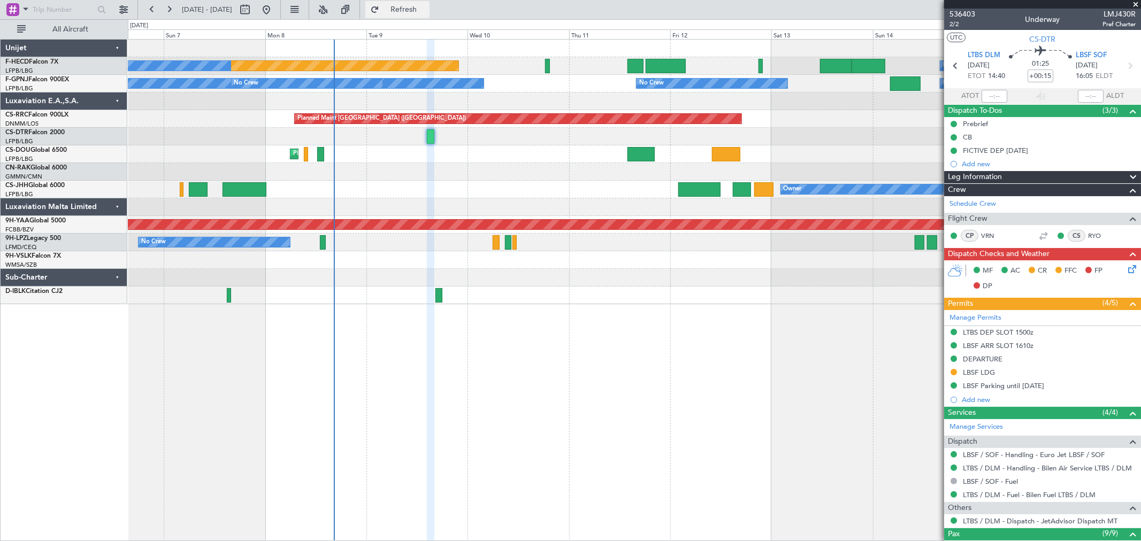
click at [426, 7] on span "Refresh" at bounding box center [403, 9] width 45 height 7
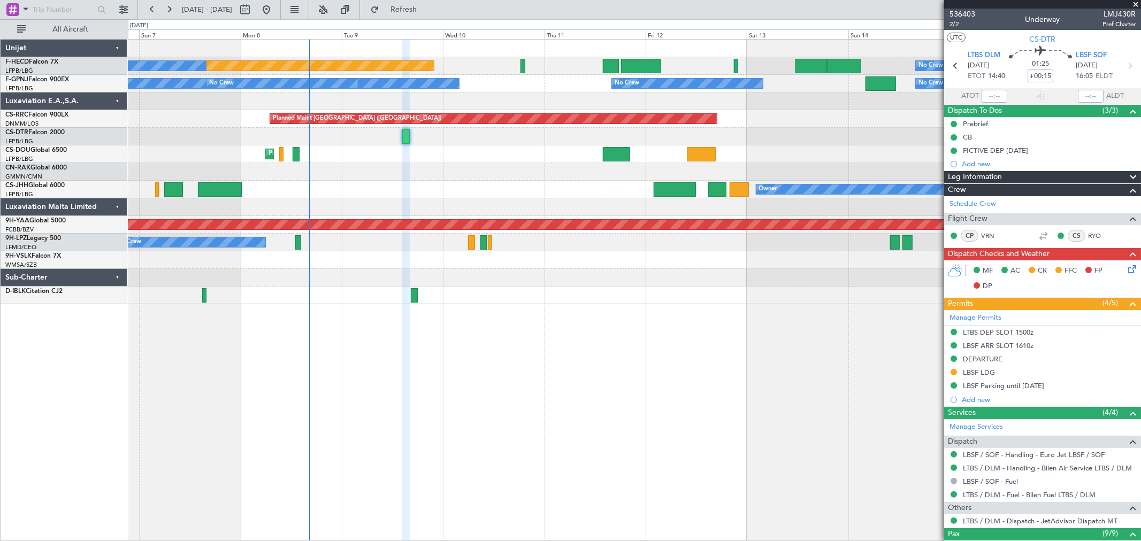
click at [505, 159] on div "Planned Maint Paris (Le Bourget) Planned Maint Paris (Le Bourget) Planned Maint…" at bounding box center [634, 155] width 1013 height 18
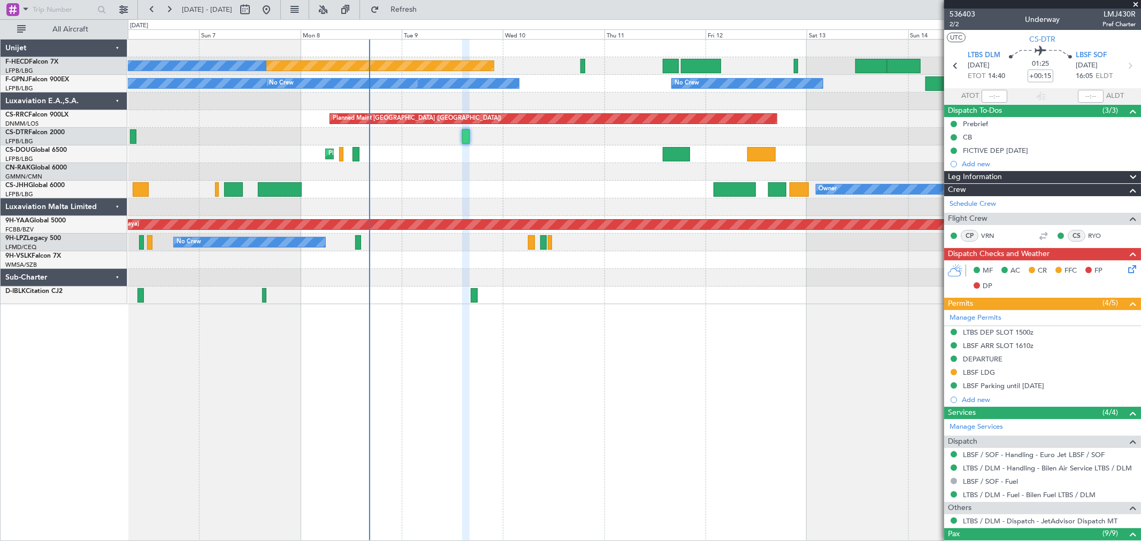
click at [579, 151] on div "Planned Maint Paris (Le Bourget) Planned Maint Paris (Le Bourget) Planned Maint…" at bounding box center [634, 155] width 1013 height 18
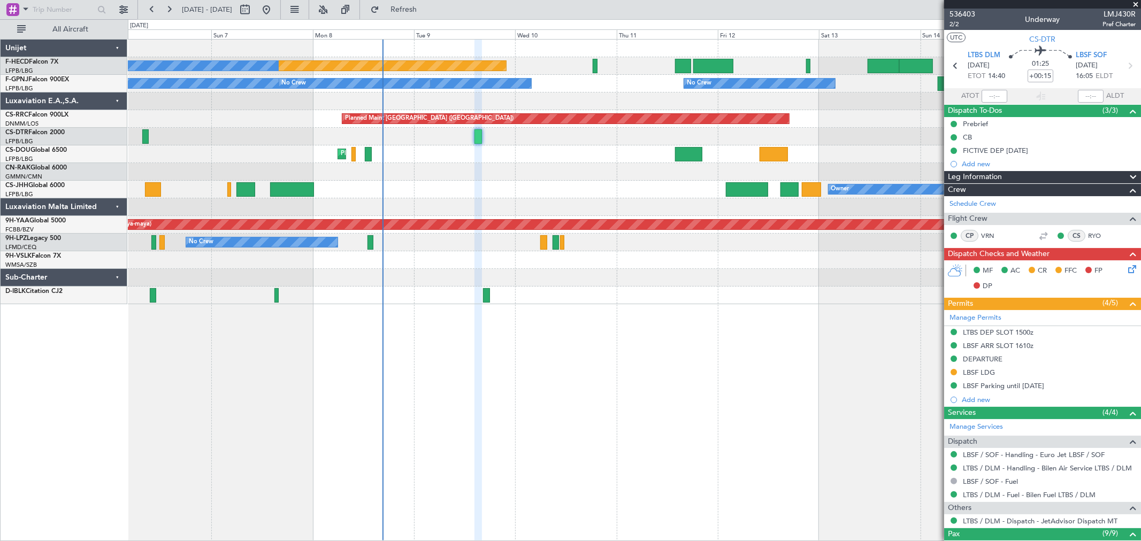
click at [348, 153] on div "No Crew Planned Maint Paris (Le Bourget) No Crew No Crew No Crew No Crew No Cre…" at bounding box center [634, 172] width 1013 height 265
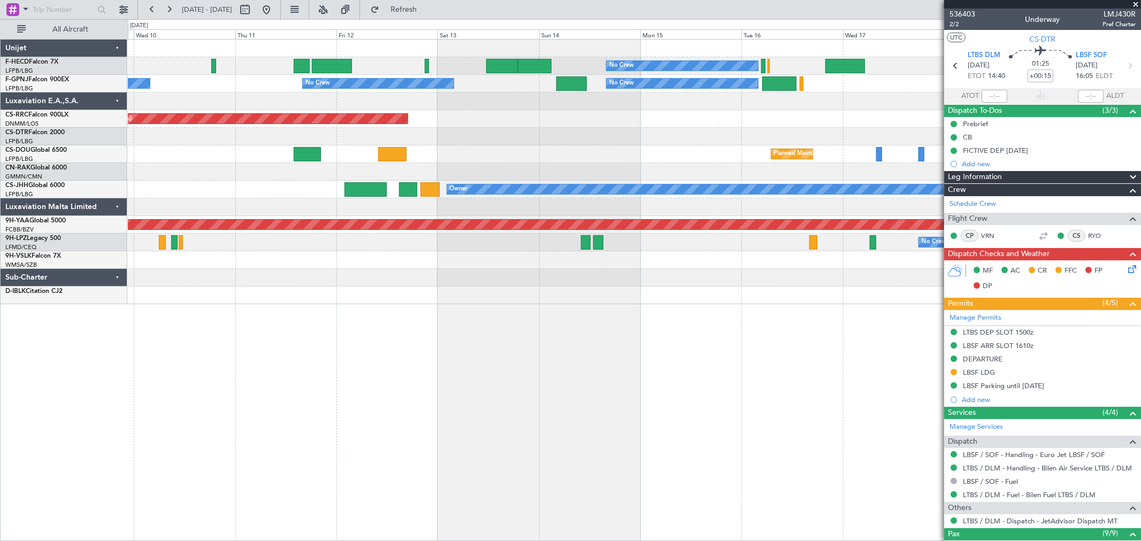
click at [263, 136] on div "No Crew No Crew Planned Maint Paris (Le Bourget) No Crew No Crew No Crew No Cre…" at bounding box center [634, 172] width 1013 height 265
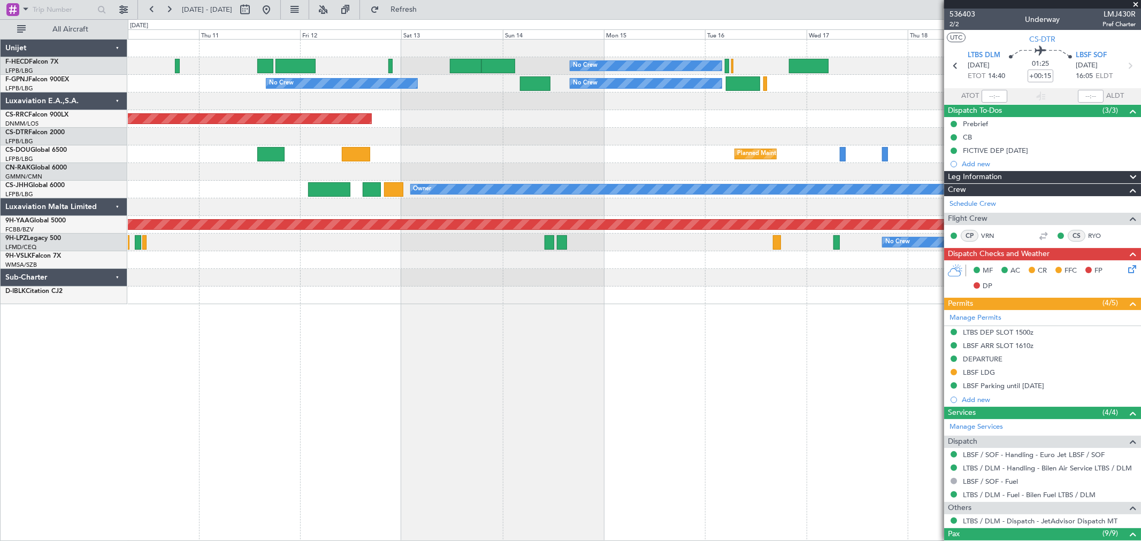
click at [420, 115] on div "No Crew No Crew Planned Maint [GEOGRAPHIC_DATA] ([GEOGRAPHIC_DATA]) No Crew No …" at bounding box center [634, 172] width 1013 height 265
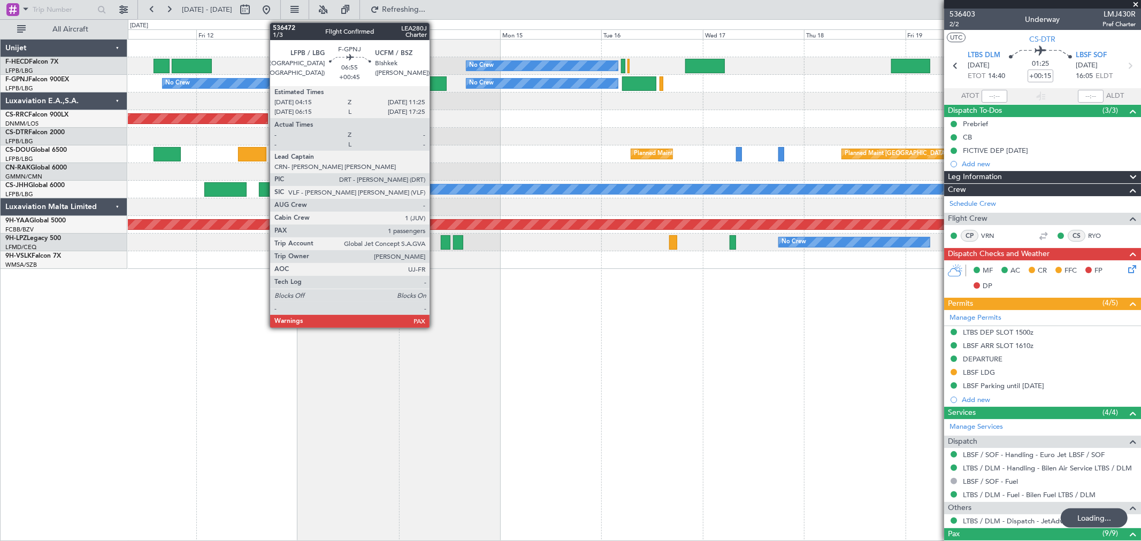
click at [435, 81] on div at bounding box center [431, 83] width 30 height 14
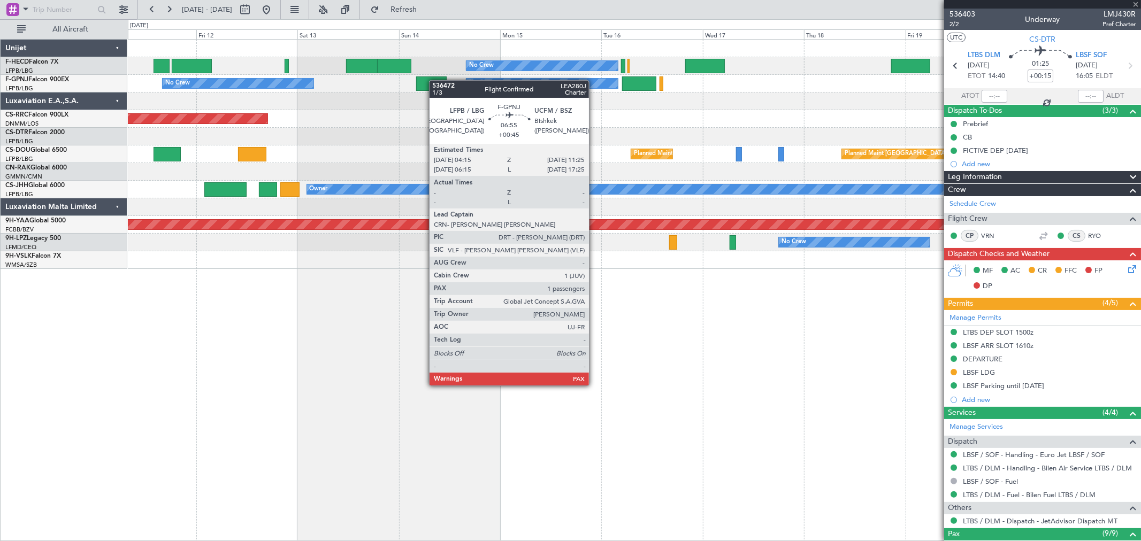
type input "+00:45"
type input "2"
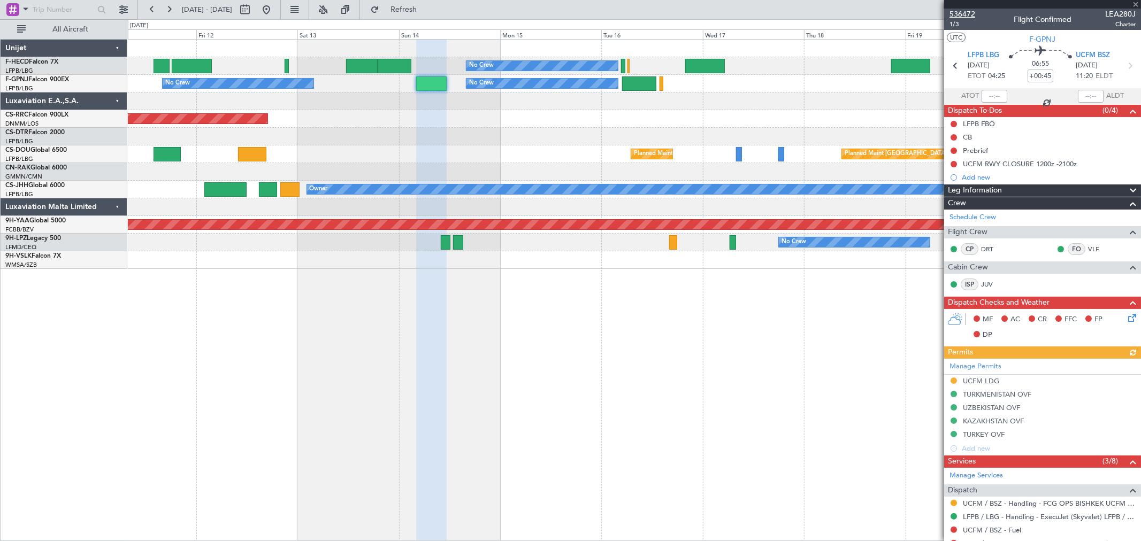
click at [970, 13] on span "536472" at bounding box center [963, 14] width 26 height 11
click at [426, 11] on span "Refresh" at bounding box center [403, 9] width 45 height 7
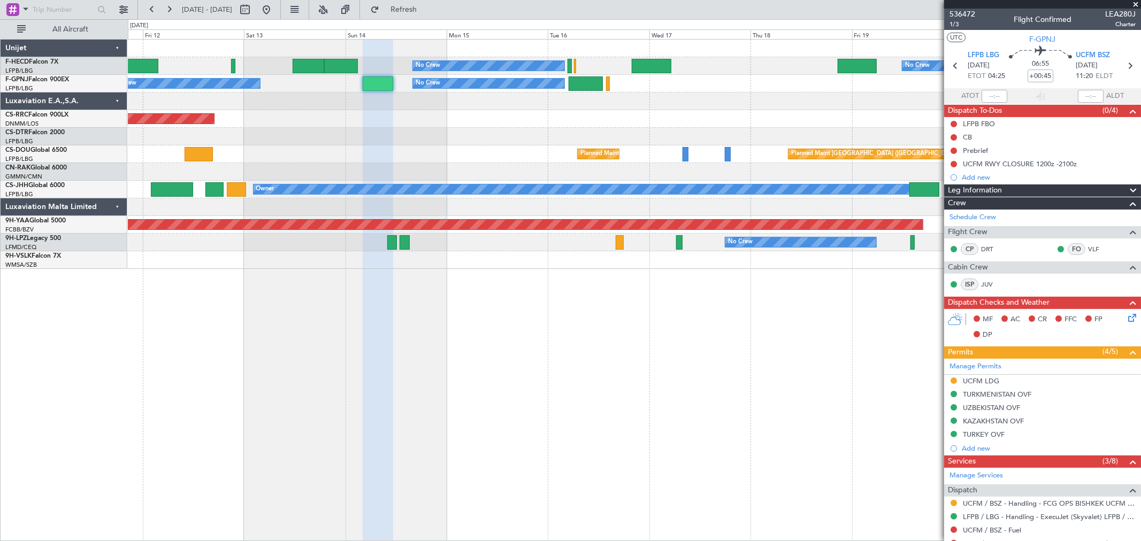
click at [625, 140] on div "No Crew No Crew Planned Maint Paris (Le Bourget) No Crew No Crew No Crew No Cre…" at bounding box center [634, 154] width 1013 height 229
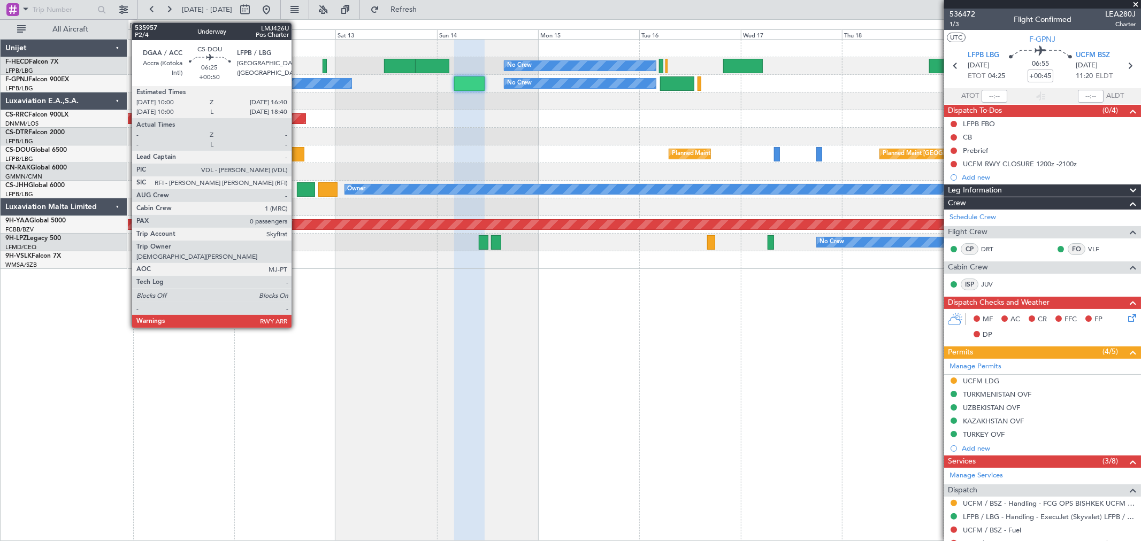
click at [297, 153] on div at bounding box center [290, 154] width 28 height 14
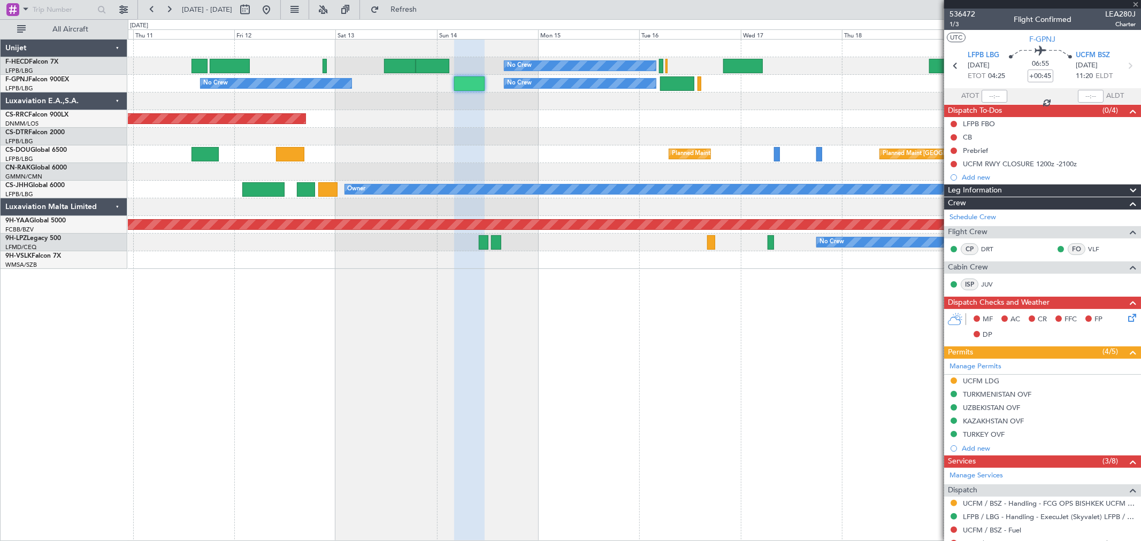
click at [563, 126] on div "No Crew No Crew Planned Maint Paris (Le Bourget) No Crew No Crew No Crew No Cre…" at bounding box center [634, 154] width 1013 height 229
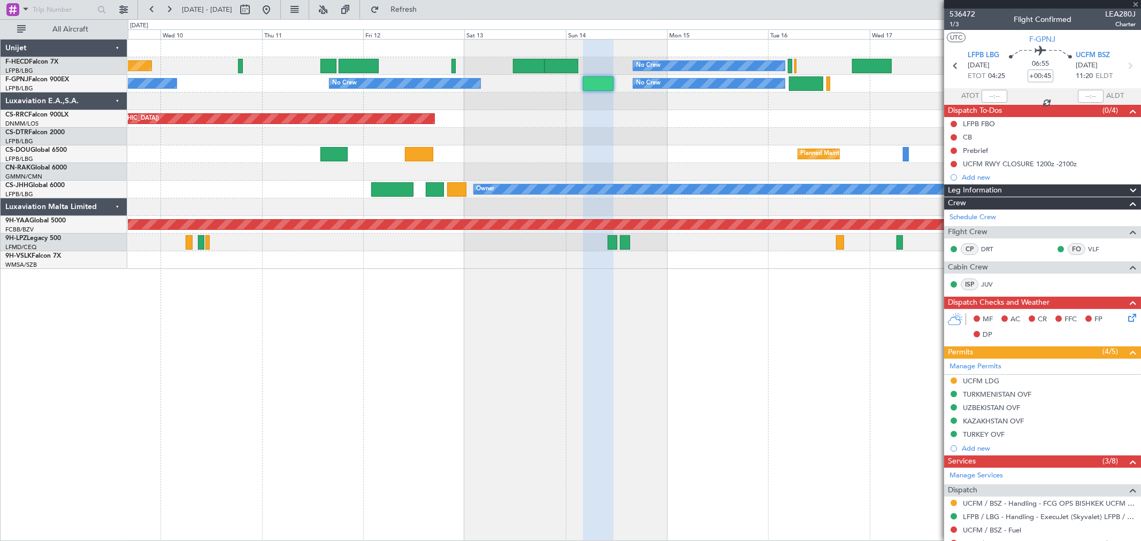
type input "+00:50"
type input "0"
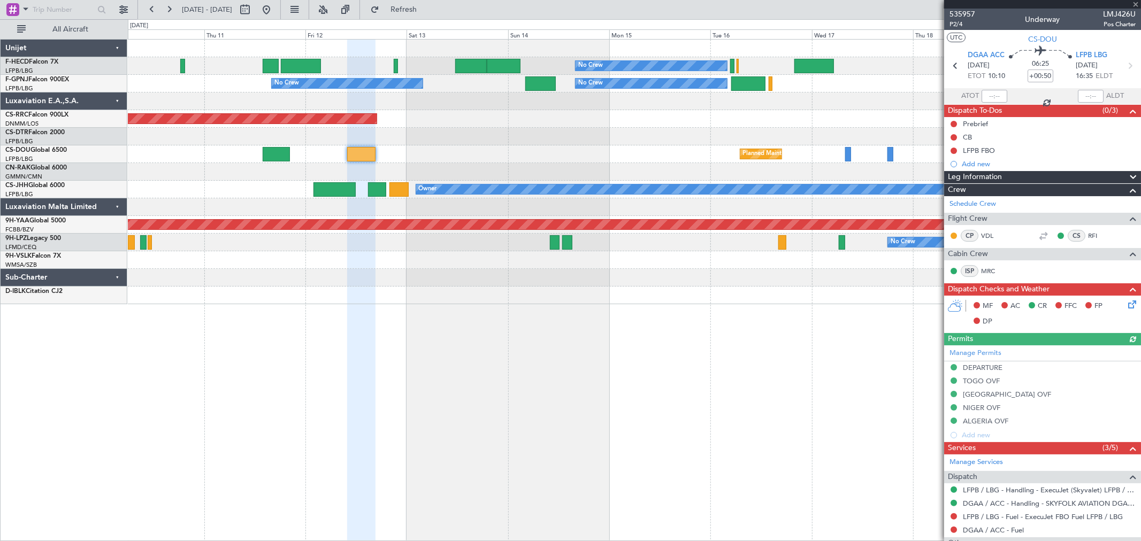
click at [464, 139] on div "No Crew No Crew Planned Maint [GEOGRAPHIC_DATA] ([GEOGRAPHIC_DATA]) No Crew No …" at bounding box center [634, 172] width 1013 height 265
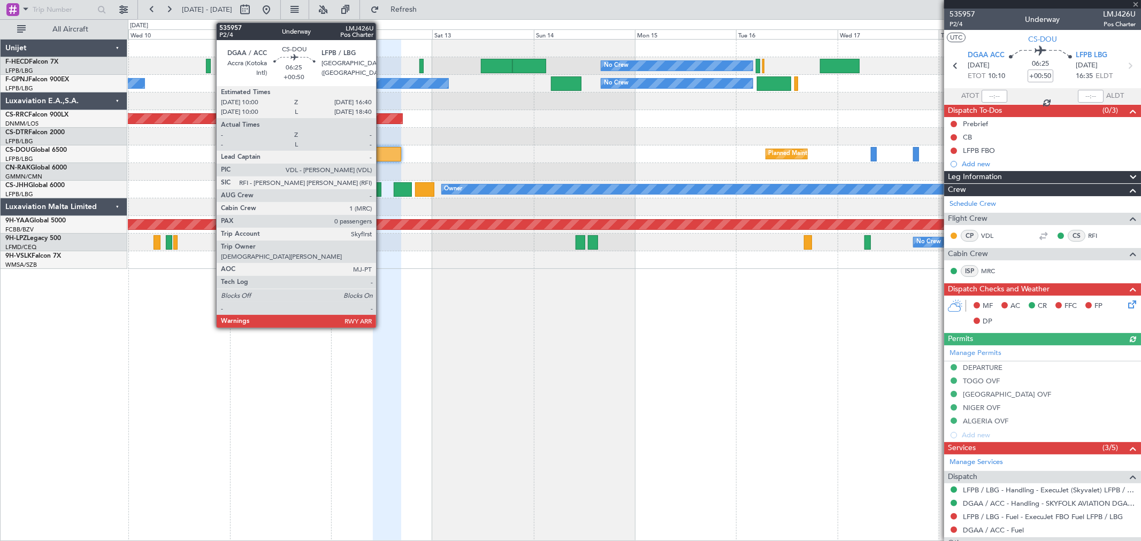
click at [381, 151] on div at bounding box center [387, 154] width 28 height 14
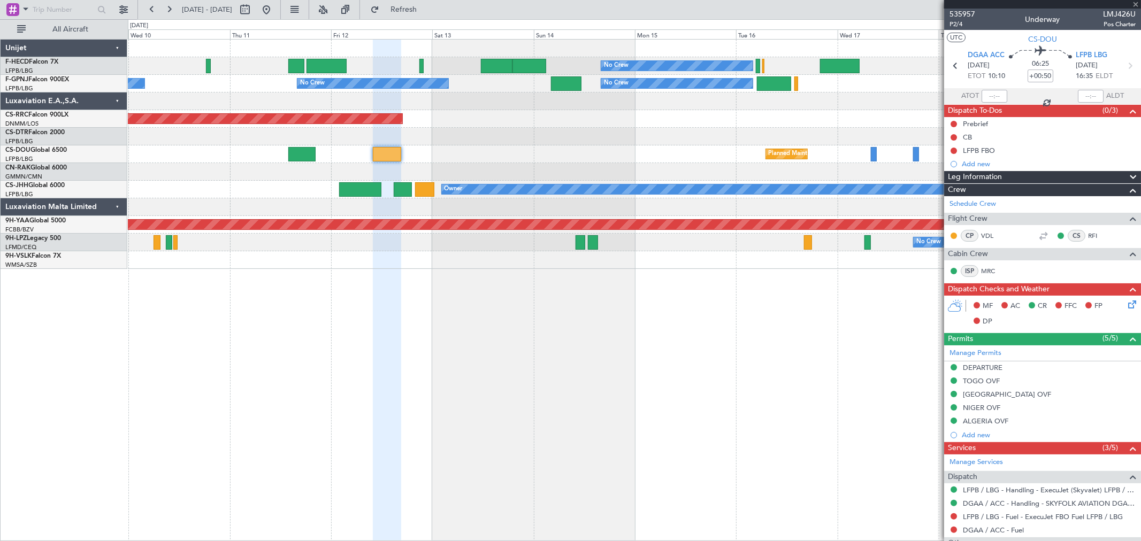
click at [389, 153] on div at bounding box center [387, 154] width 28 height 14
click at [397, 160] on div at bounding box center [387, 154] width 28 height 14
click at [971, 15] on span "535957" at bounding box center [963, 14] width 26 height 11
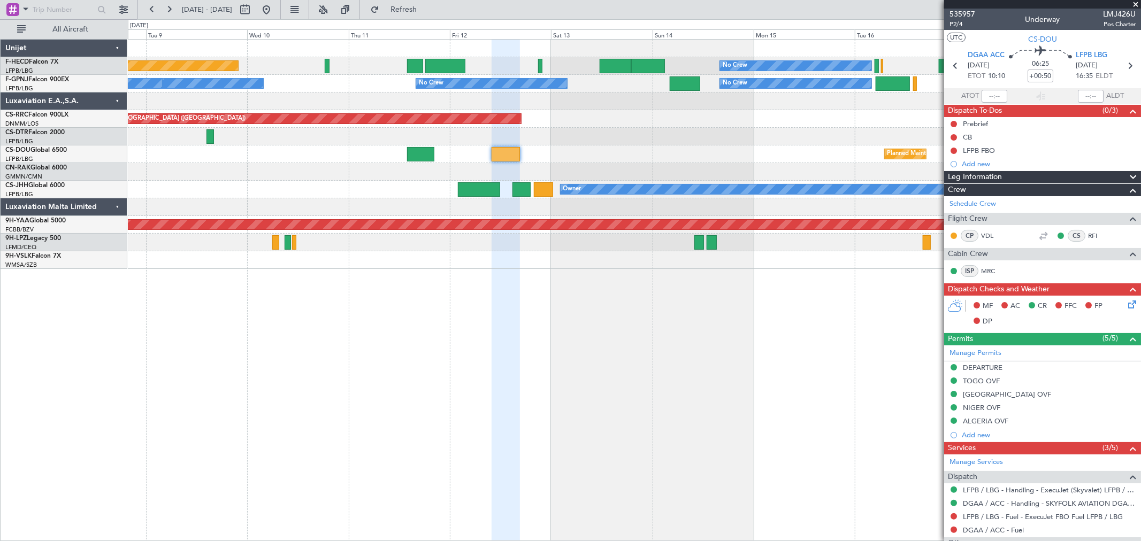
click at [809, 137] on div at bounding box center [634, 137] width 1013 height 18
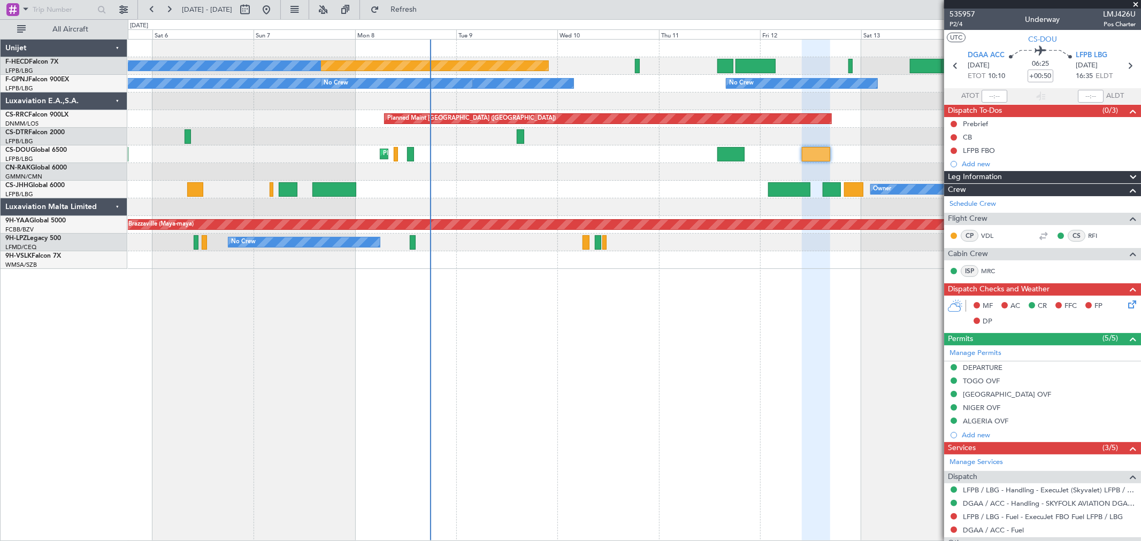
click at [442, 158] on div "Planned Maint Paris (Le Bourget) Planned Maint Paris (Le Bourget) No Crew Plann…" at bounding box center [634, 155] width 1013 height 18
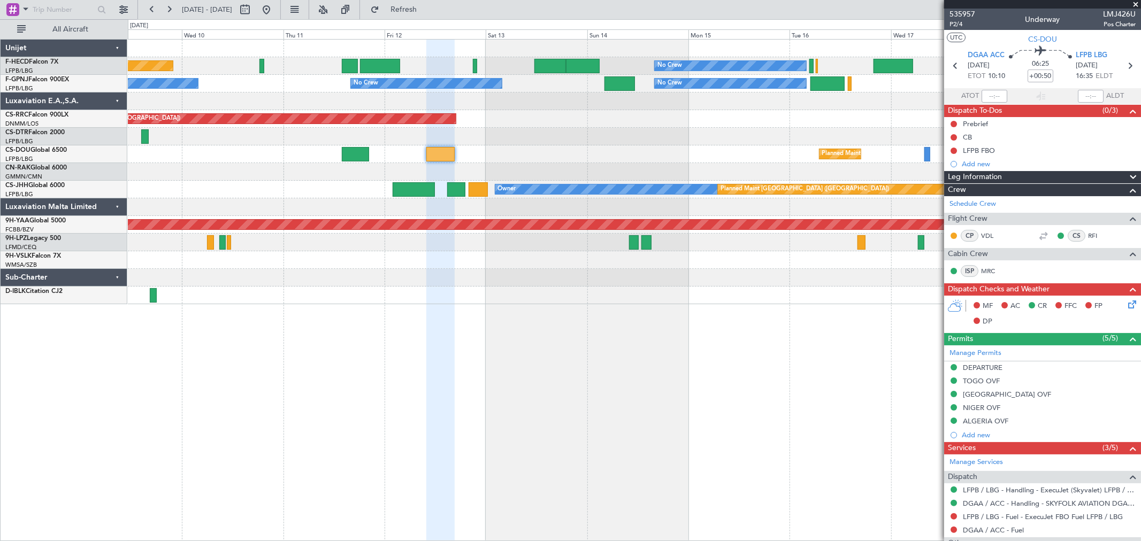
click at [164, 149] on div "No Crew Planned Maint Paris (Le Bourget) No Crew No Crew No Crew No Crew No Cre…" at bounding box center [634, 172] width 1013 height 265
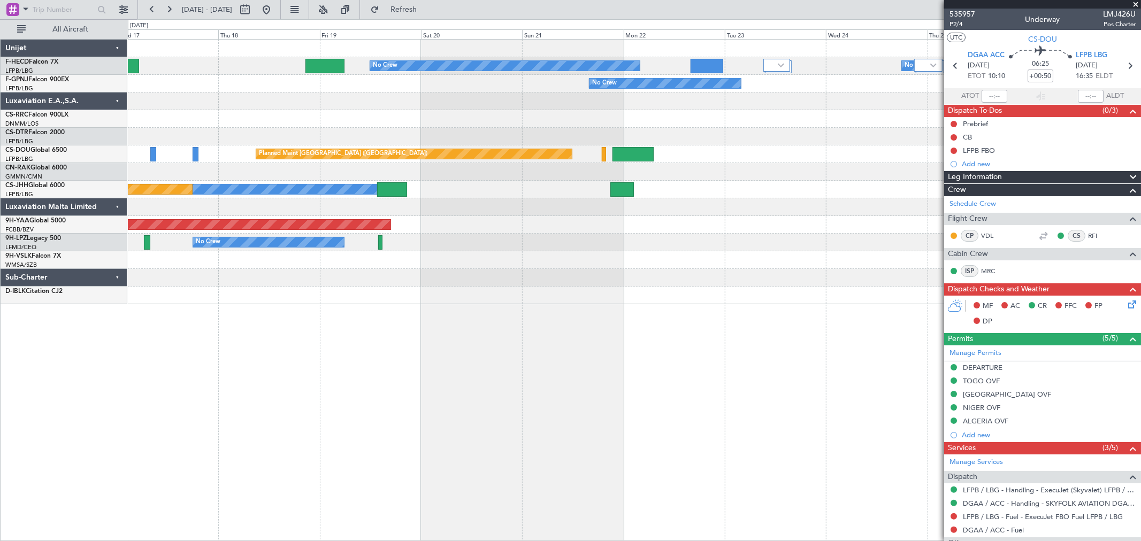
click at [0, 159] on html "05 Sep 2025 - 15 Sep 2025 Refresh Quick Links All Aircraft No Crew No Crew No C…" at bounding box center [570, 270] width 1141 height 541
click at [319, 137] on div at bounding box center [634, 137] width 1013 height 18
